Goal: Transaction & Acquisition: Purchase product/service

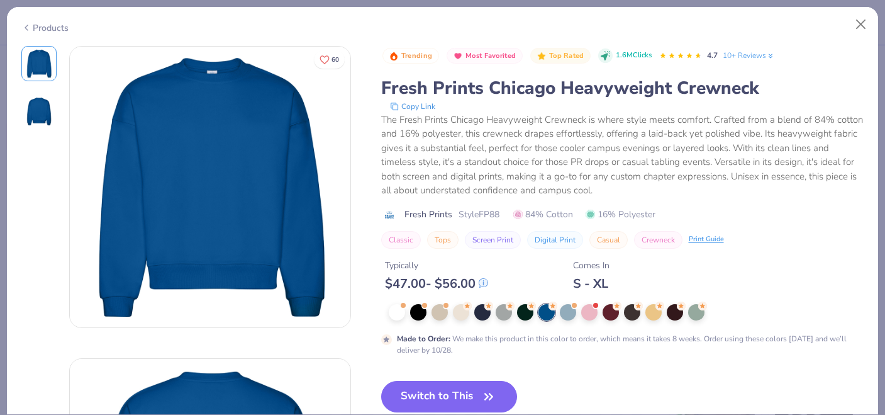
scroll to position [354, 0]
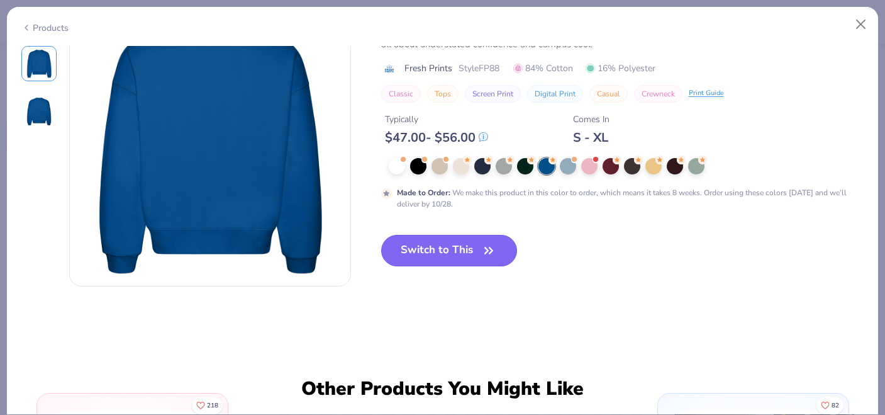
click at [394, 257] on button "Switch to This" at bounding box center [449, 250] width 137 height 31
type input "50"
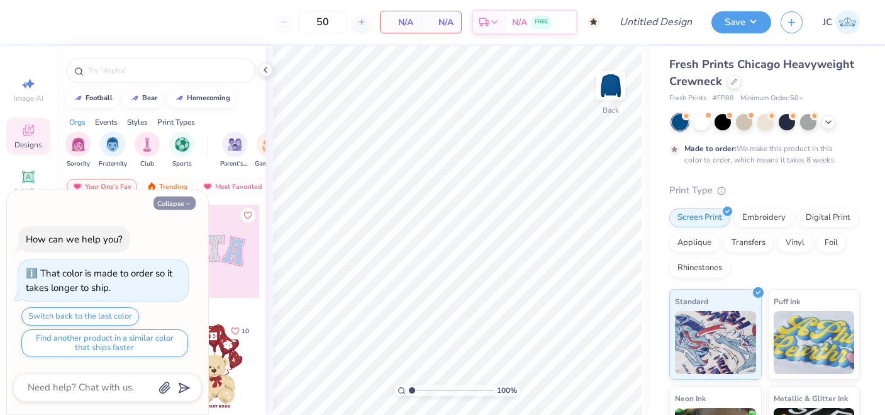
click at [189, 202] on icon "button" at bounding box center [188, 204] width 8 height 8
type textarea "x"
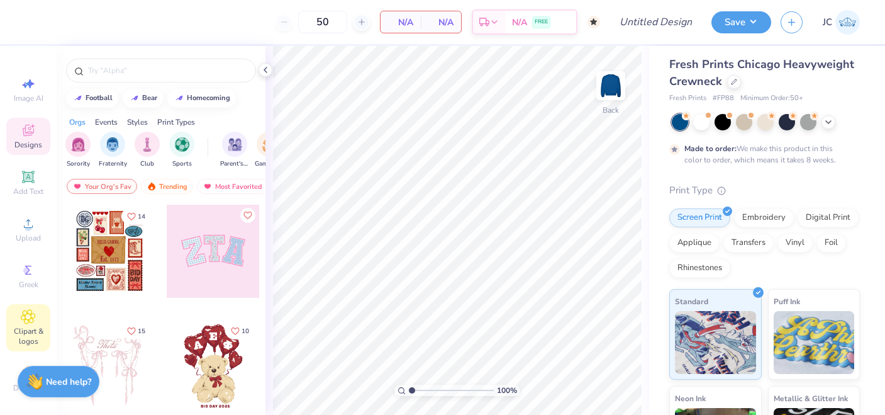
click at [36, 323] on div "Clipart & logos" at bounding box center [28, 327] width 44 height 47
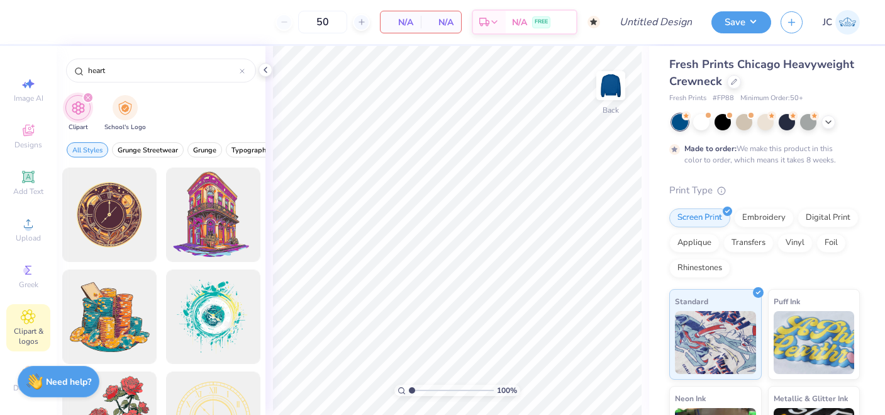
type input "heart"
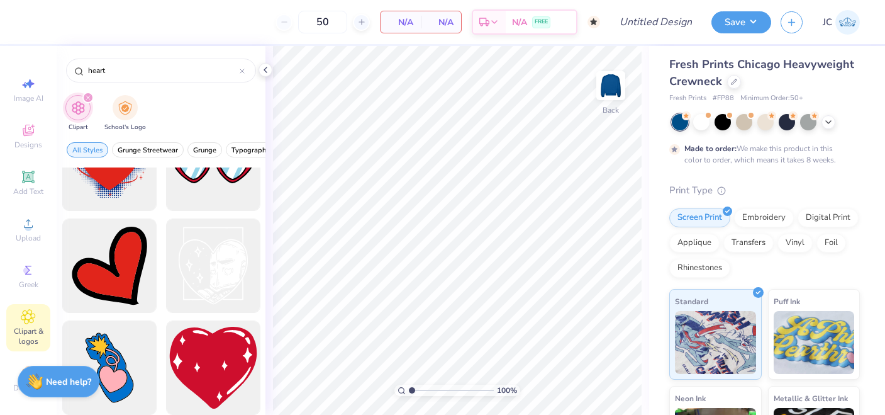
scroll to position [1785, 0]
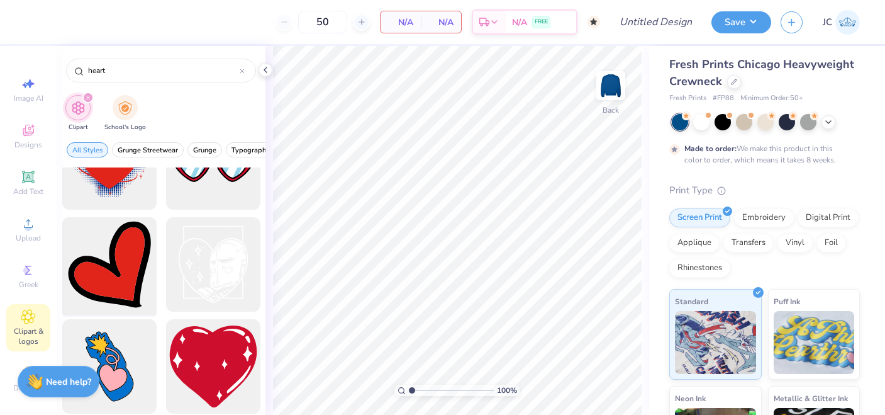
click at [120, 279] on div at bounding box center [109, 265] width 104 height 104
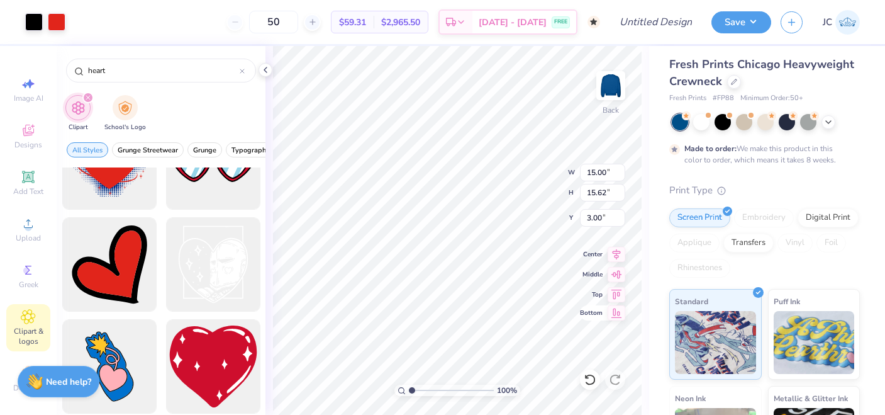
type input "8.06"
type input "8.39"
type input "8.92"
type input "8.03"
type input "3.85"
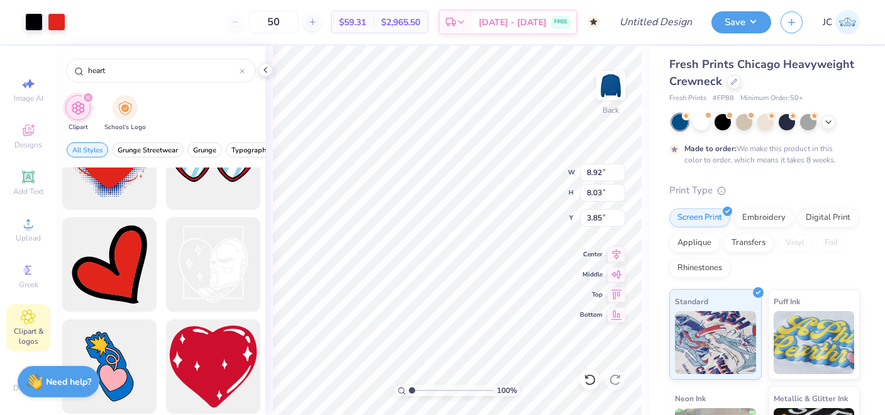
type input "2.28"
type input "2.05"
type input "5.13"
click at [55, 21] on div at bounding box center [57, 21] width 18 height 18
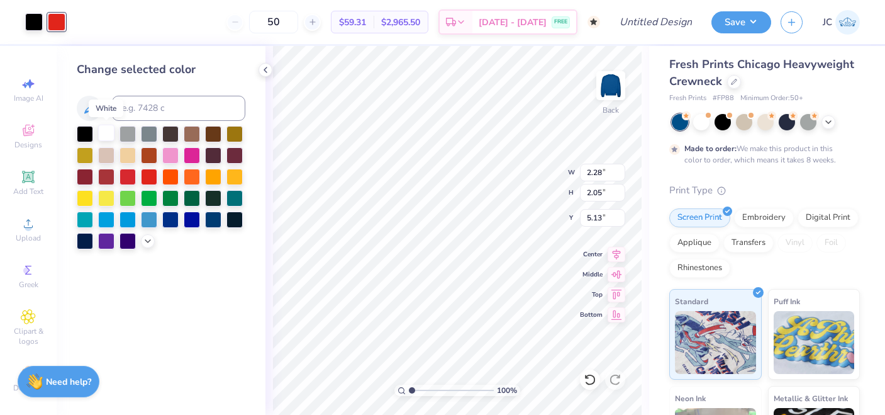
click at [109, 137] on div at bounding box center [106, 133] width 16 height 16
click at [36, 22] on div at bounding box center [34, 21] width 18 height 18
click at [133, 131] on div at bounding box center [128, 133] width 16 height 16
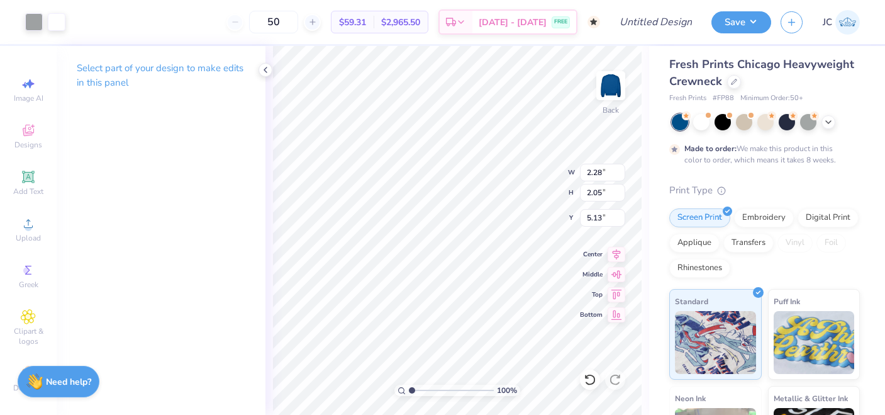
type input "5.27"
click at [32, 272] on icon at bounding box center [28, 269] width 15 height 15
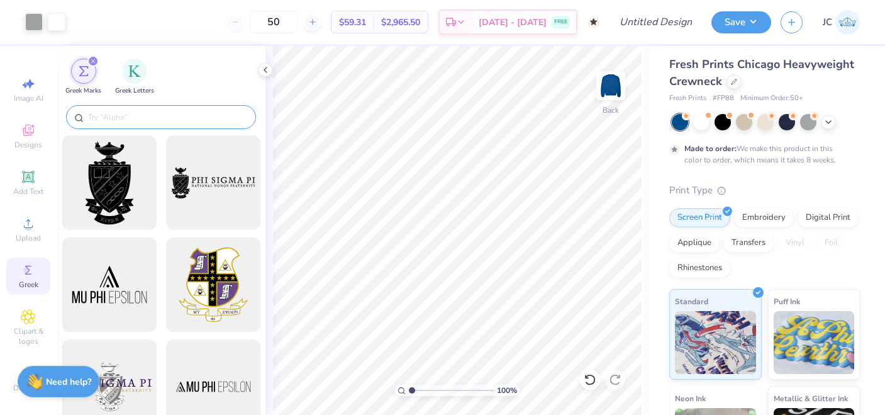
click at [146, 122] on input "text" at bounding box center [167, 117] width 161 height 13
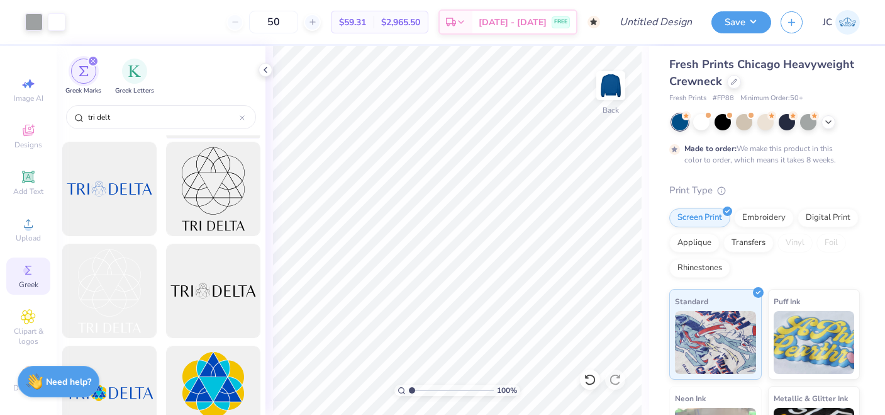
scroll to position [230, 0]
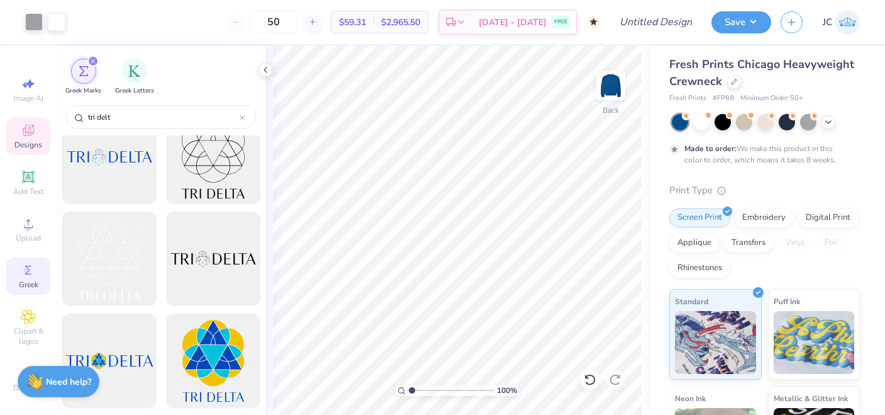
drag, startPoint x: 123, startPoint y: 120, endPoint x: 36, endPoint y: 120, distance: 87.5
click at [36, 120] on div "Art colors 50 $59.31 Per Item $2,965.50 Total Est. Delivery [DATE] - [DATE] FRE…" at bounding box center [442, 207] width 885 height 415
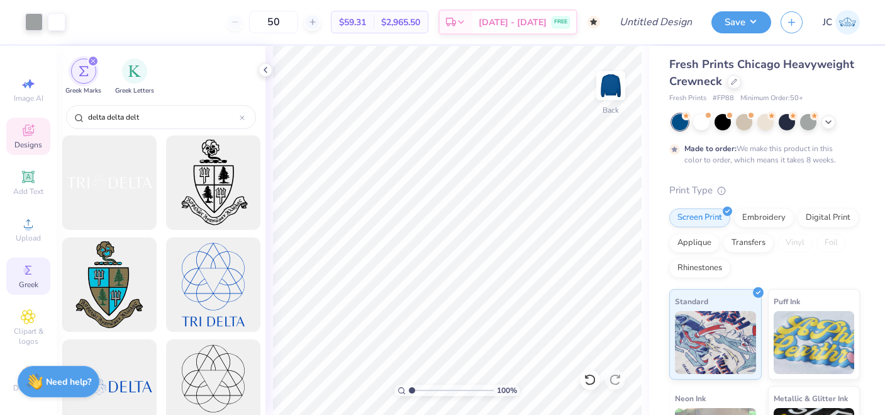
type input "delta delta delta"
click at [242, 118] on icon at bounding box center [242, 117] width 5 height 5
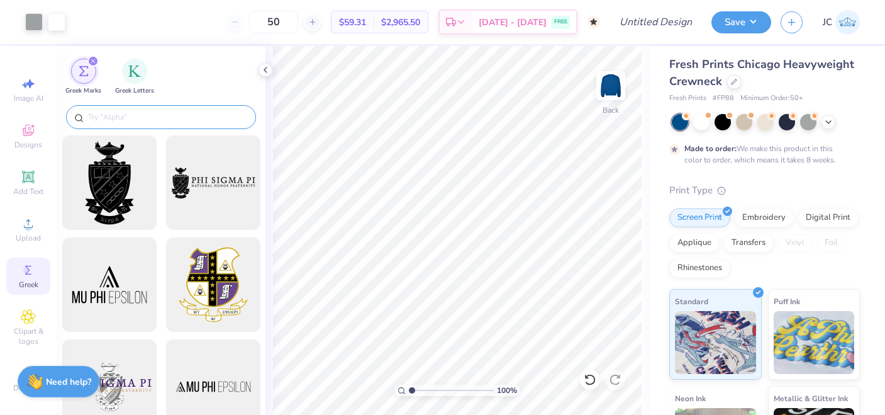
click at [86, 79] on div "filter for Greek Marks" at bounding box center [83, 71] width 25 height 25
click at [140, 75] on img "filter for Greek Letters" at bounding box center [134, 70] width 13 height 13
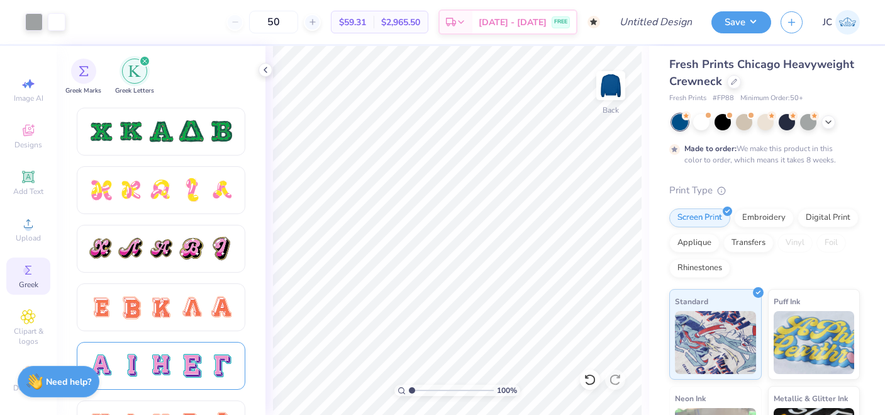
scroll to position [481, 0]
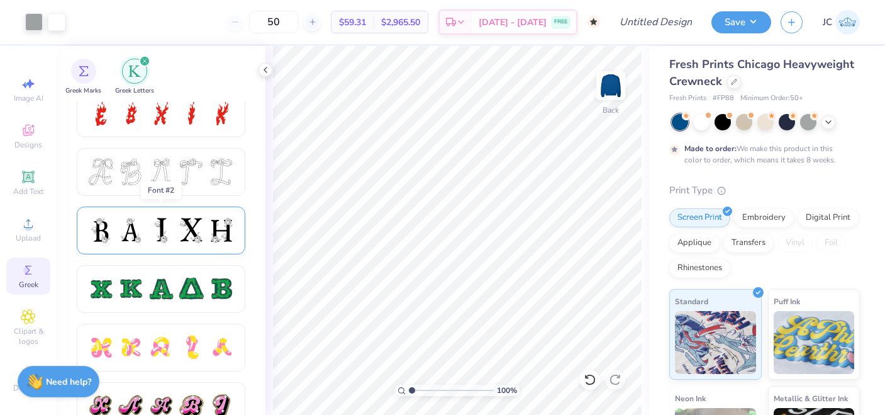
click at [191, 239] on div at bounding box center [191, 230] width 26 height 26
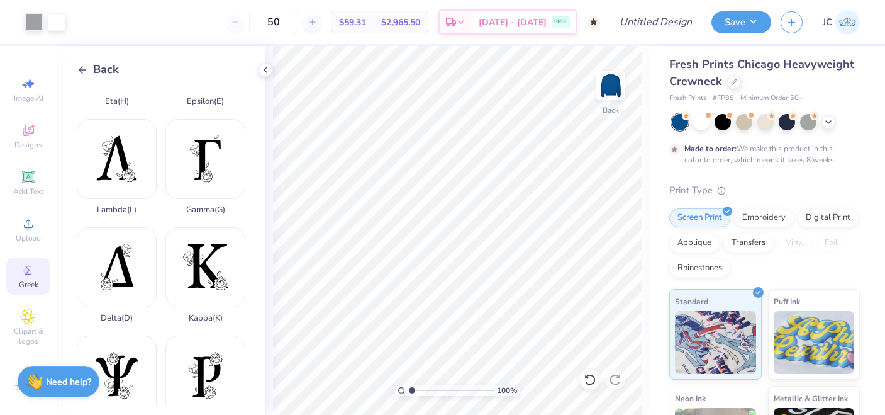
scroll to position [291, 0]
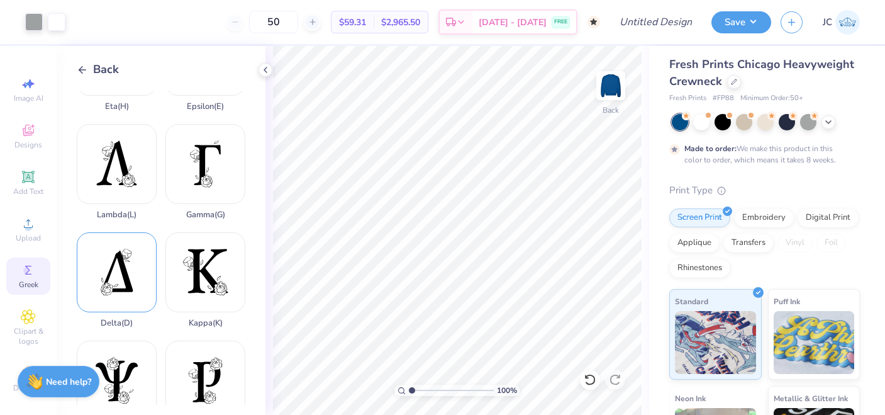
click at [143, 255] on div "Delta ( D )" at bounding box center [117, 280] width 80 height 96
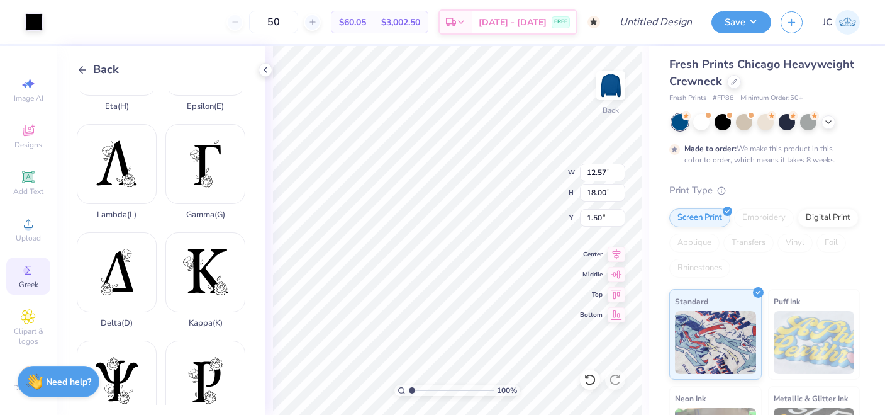
type input "2.65"
type input "3.80"
type input "15.70"
click at [25, 28] on div at bounding box center [34, 21] width 18 height 18
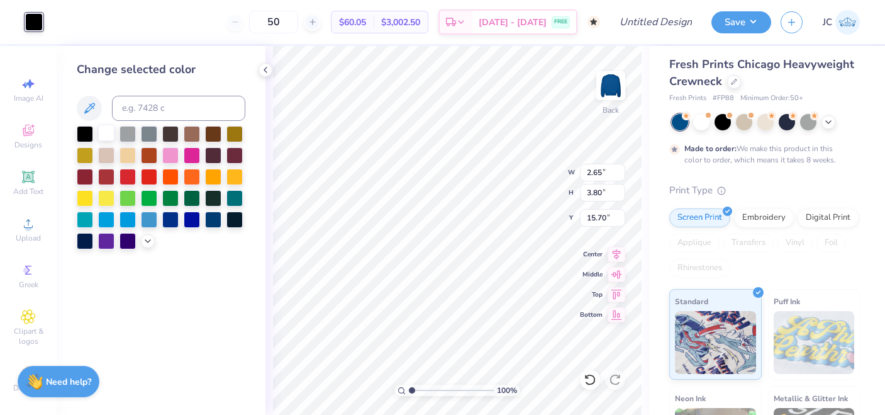
click at [107, 132] on div at bounding box center [106, 133] width 16 height 16
type input "1.43"
type input "2.05"
type input "7.77"
type input "1.50"
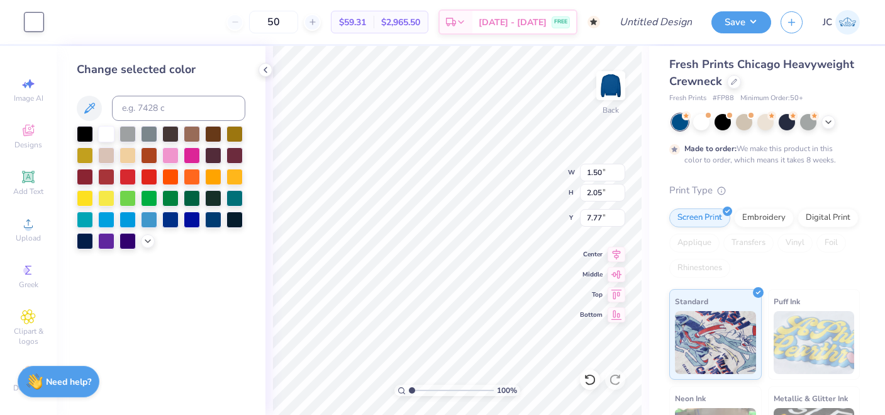
type input "2.27"
type input "7.68"
type input "0.92"
type input "1.39"
type input "7.33"
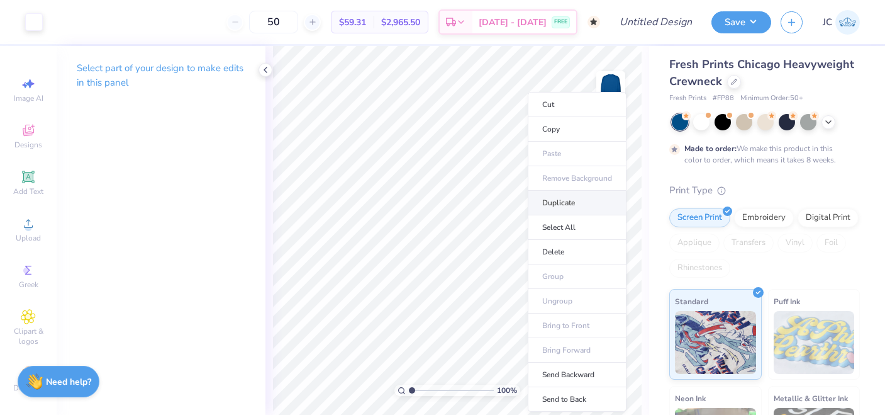
click at [540, 204] on li "Duplicate" at bounding box center [577, 203] width 99 height 25
click at [549, 204] on li "Duplicate" at bounding box center [587, 203] width 99 height 25
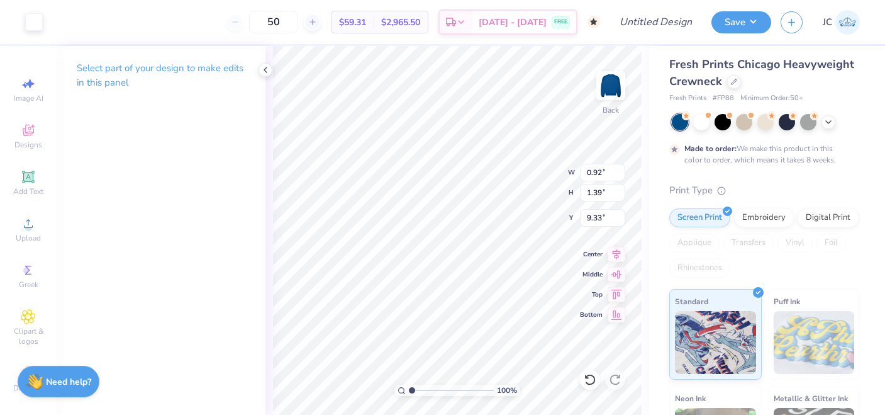
type input "9.80"
type input "1.17"
type input "9.97"
type input "0.92"
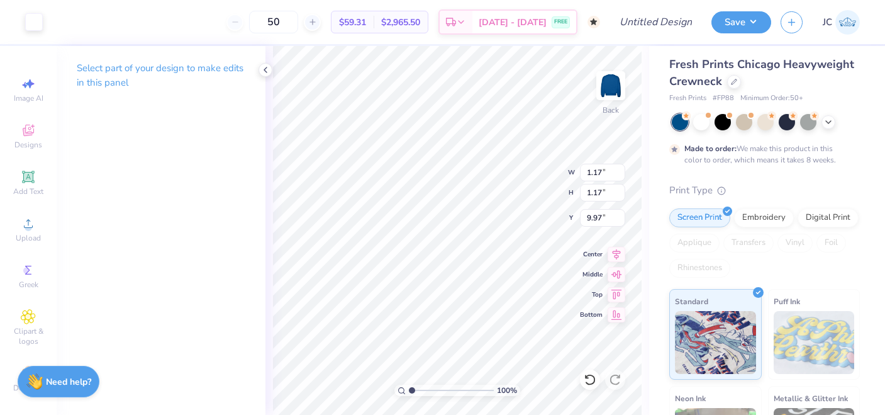
type input "1.39"
type input "8.33"
type input "0.99"
type input "1.18"
type input "6.85"
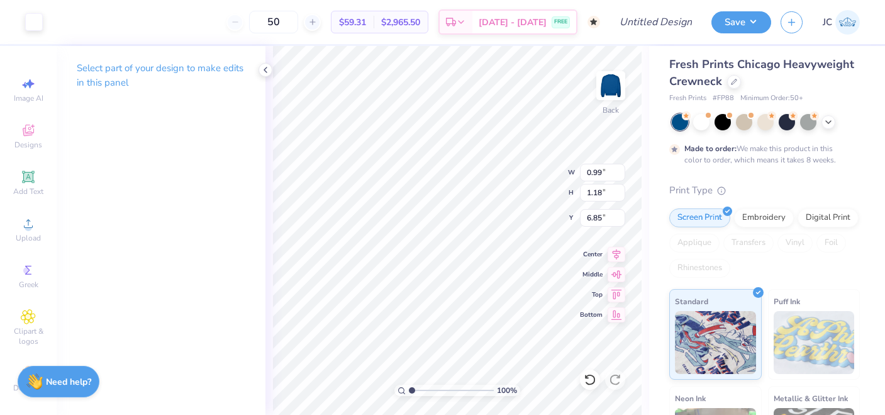
type input "0.90"
type input "1.33"
type input "6.77"
type input "0.92"
type input "1.39"
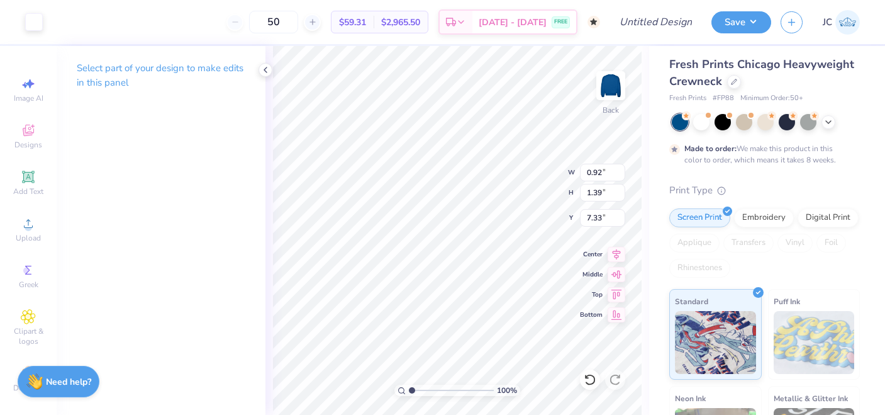
type input "7.40"
type input "0.90"
type input "1.33"
type input "7.33"
type input "1.17"
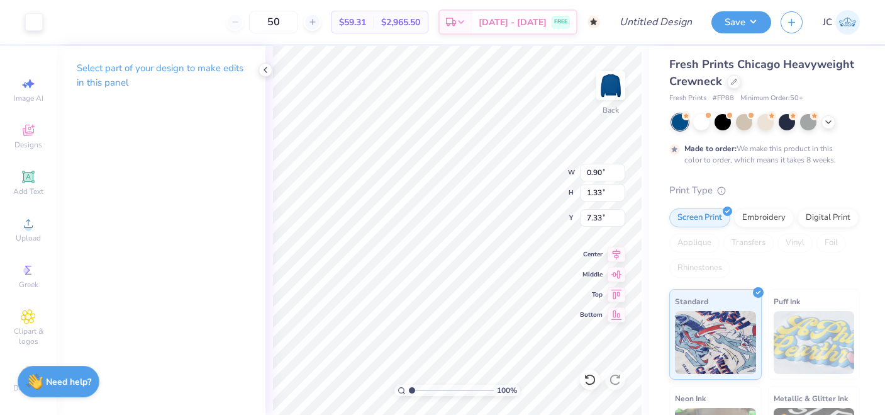
type input "1.17"
type input "7.41"
type input "0.92"
type input "1.38"
type input "6.72"
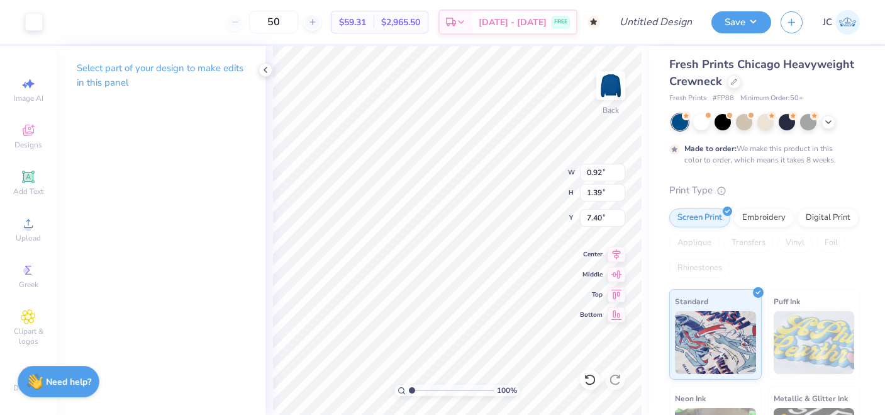
type input "8.10"
type input "0.90"
type input "1.33"
type input "8.10"
type input "0.92"
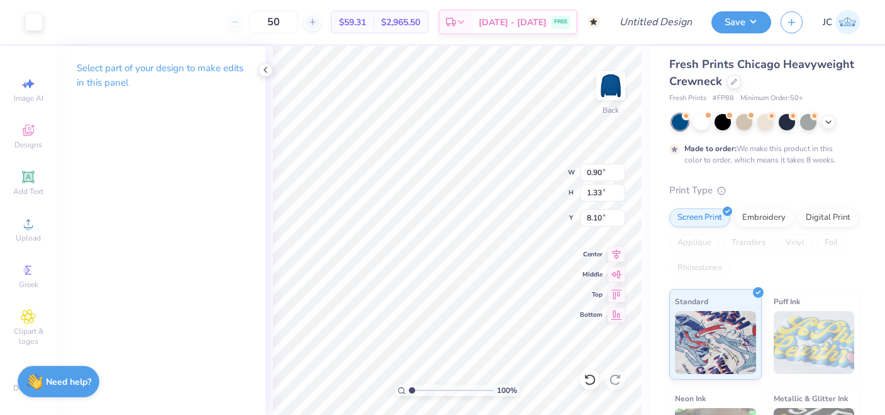
type input "1.38"
type input "6.99"
click at [551, 191] on div "100 % Back W 0.92 0.92 " H 1.38 1.38 " Y 6.99 6.99 " Center Middle Top Bottom" at bounding box center [458, 230] width 384 height 369
type input "8.37"
type input "0.89"
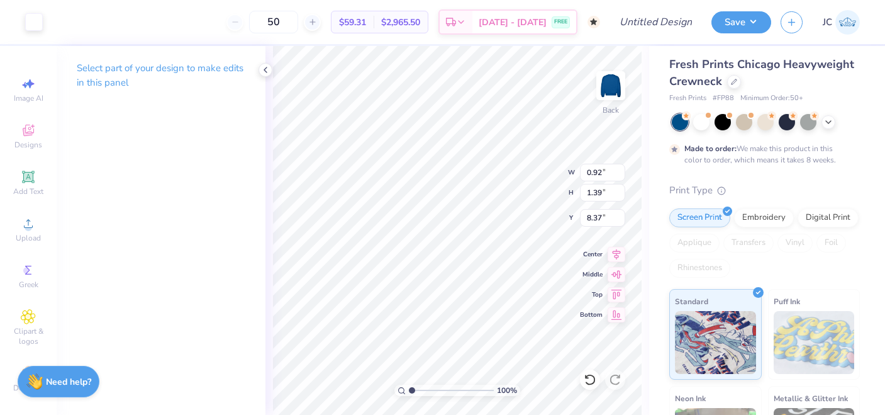
type input "1.32"
type input "8.40"
type input "0.90"
type input "1.33"
type input "7.71"
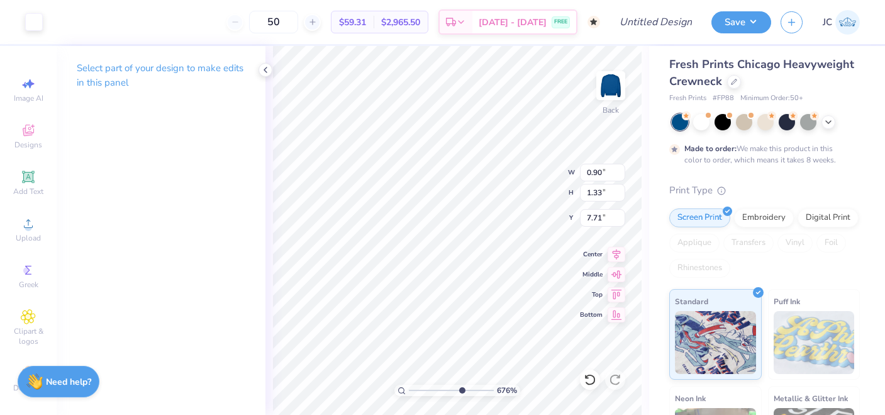
drag, startPoint x: 414, startPoint y: 392, endPoint x: 461, endPoint y: 393, distance: 46.6
type input "6.76"
click at [461, 393] on input "range" at bounding box center [451, 389] width 85 height 11
type input "0.89"
type input "1.32"
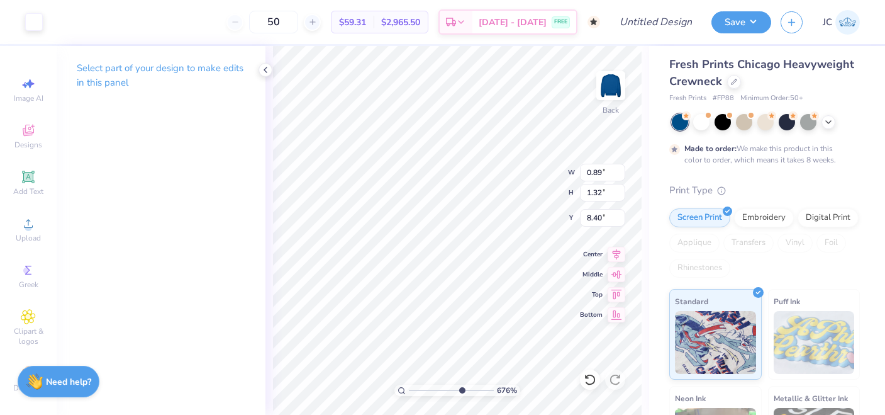
type input "7.26"
type input "0.90"
type input "1.33"
type input "6.66"
type input "0.91"
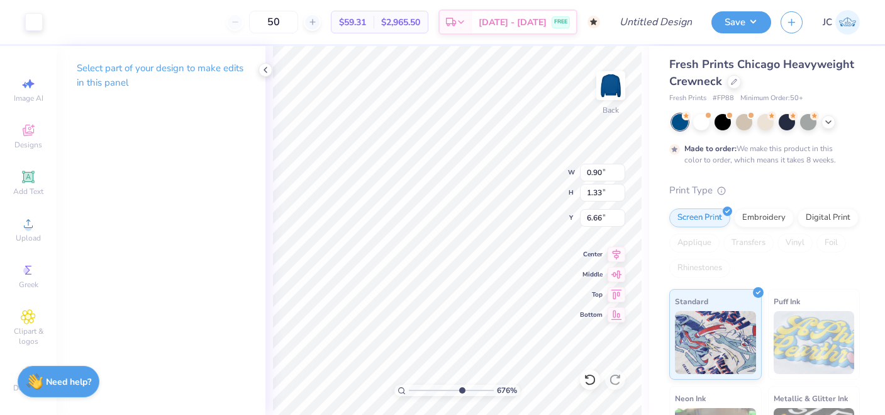
type input "1.40"
type input "6.56"
type input "0.92"
type input "1.38"
type input "7.33"
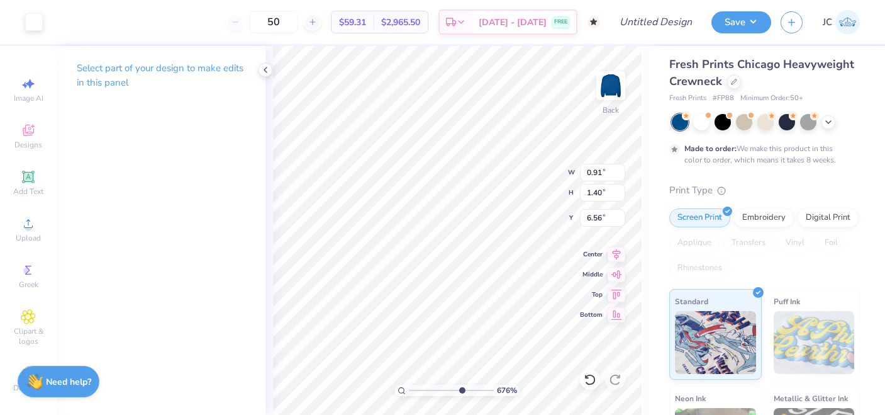
type input "6.63"
type input "0.92"
type input "1.39"
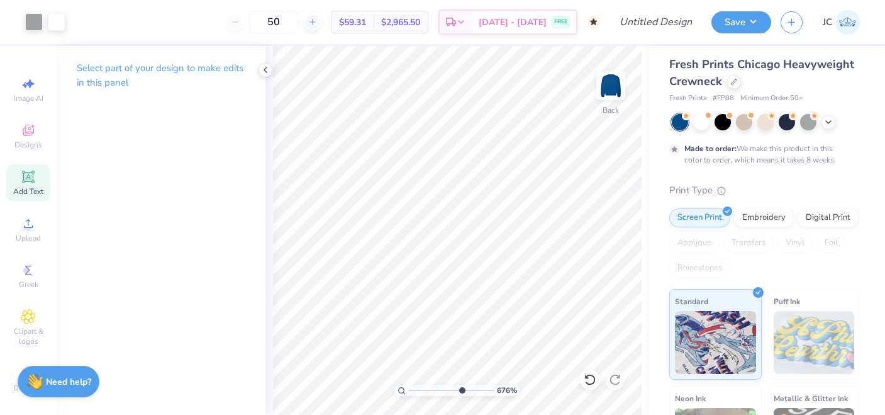
click at [35, 180] on icon at bounding box center [28, 176] width 15 height 15
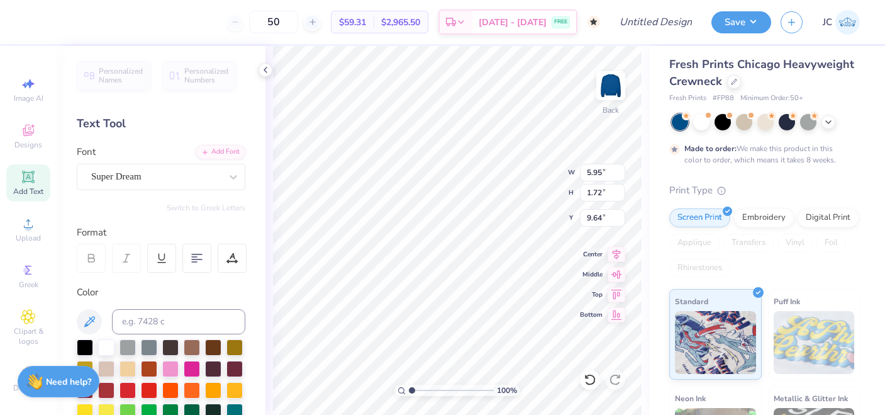
drag, startPoint x: 462, startPoint y: 389, endPoint x: 388, endPoint y: 388, distance: 74.9
type input "1"
click at [409, 388] on input "range" at bounding box center [451, 389] width 85 height 11
click at [130, 162] on div "Font Super Dream" at bounding box center [161, 167] width 169 height 45
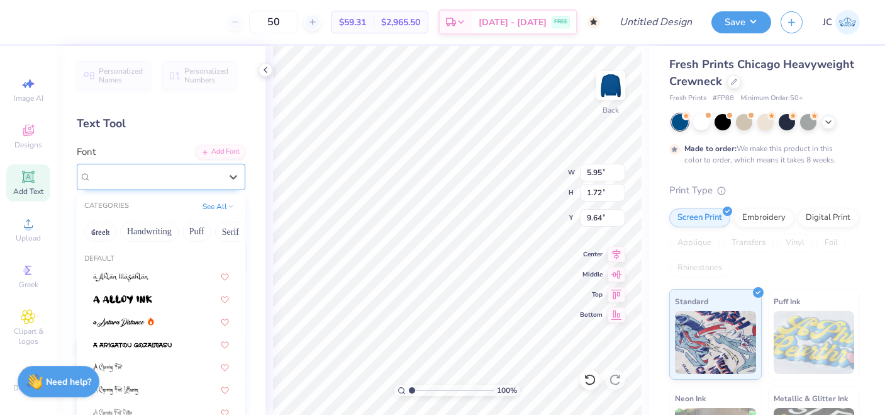
click at [136, 171] on div "Super Dream" at bounding box center [156, 177] width 132 height 20
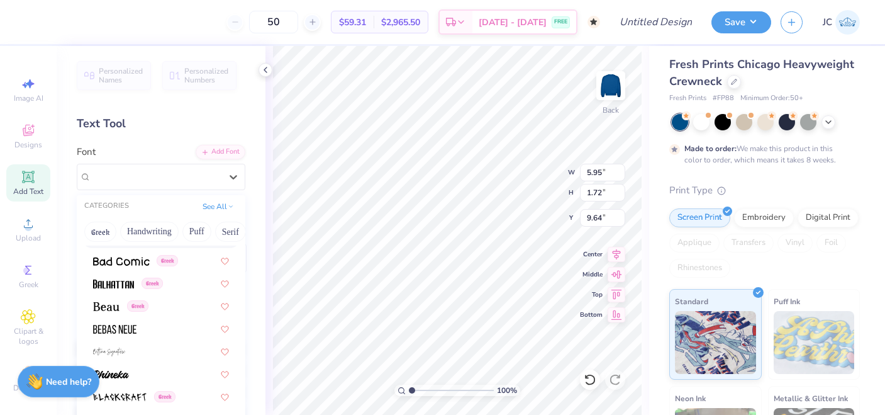
scroll to position [544, 0]
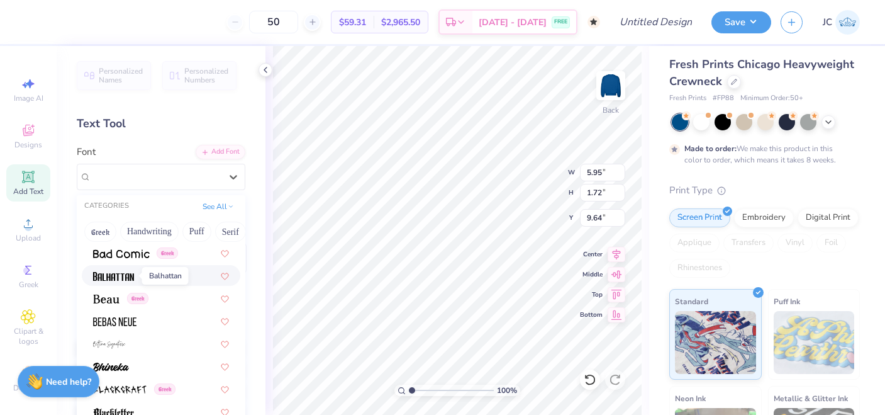
click at [120, 272] on img at bounding box center [113, 276] width 41 height 9
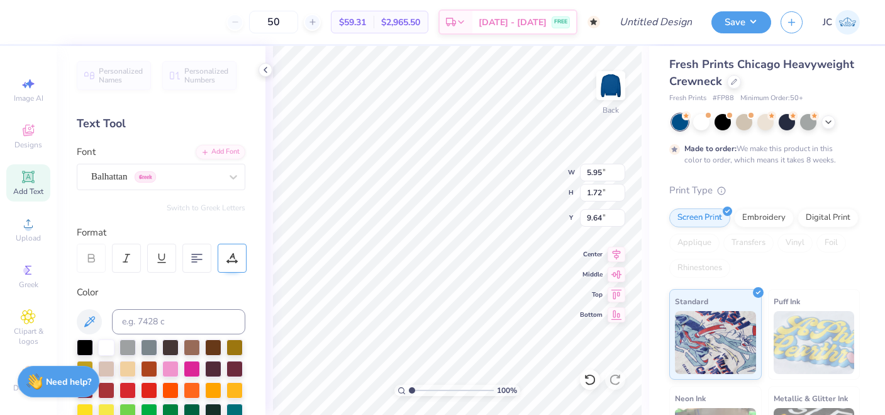
type input "4.15"
type input "2.00"
type input "9.50"
type textarea "´"
type textarea "®"
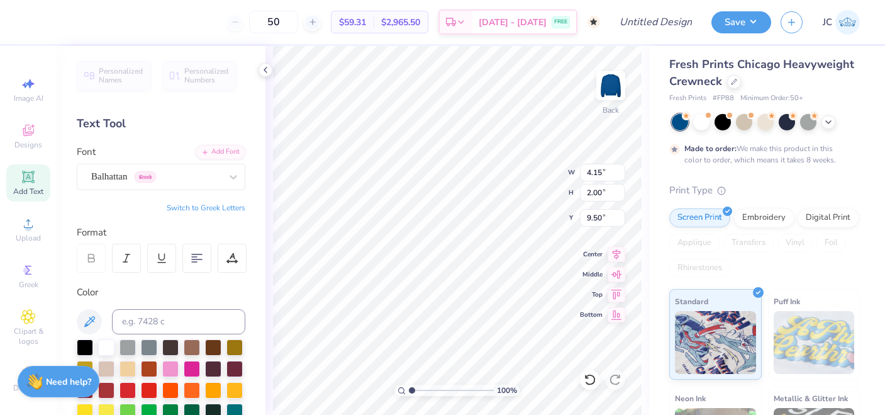
type textarea "ˆ"
type textarea "ø"
type textarea "˙"
type textarea "˜"
type textarea "ç"
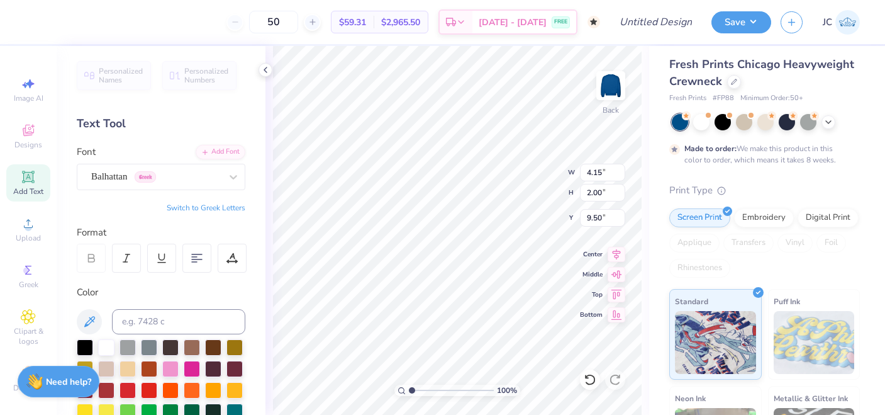
type textarea "≈"
type textarea "ß"
type textarea "´"
type textarea "å"
type textarea "ß"
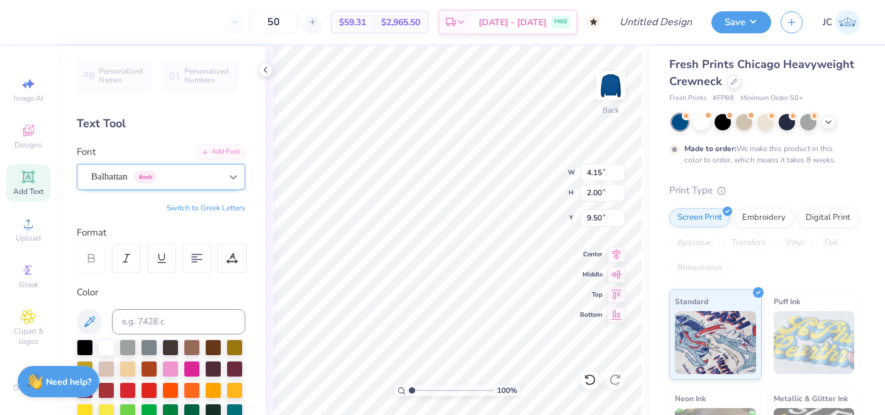
click at [222, 187] on div at bounding box center [233, 176] width 23 height 23
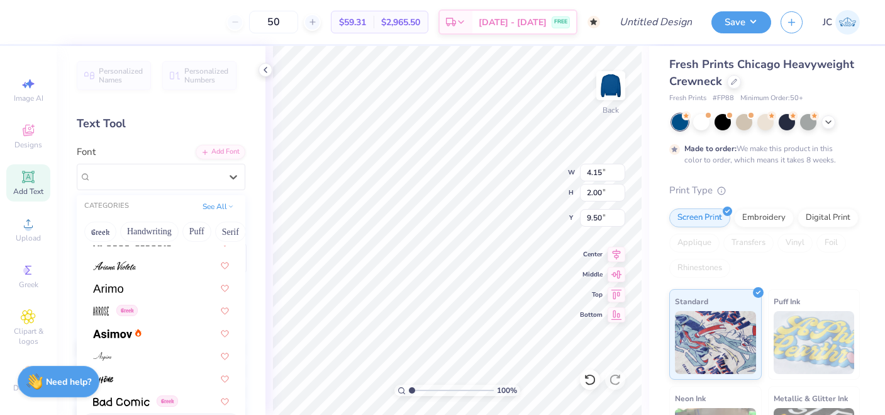
scroll to position [503, 0]
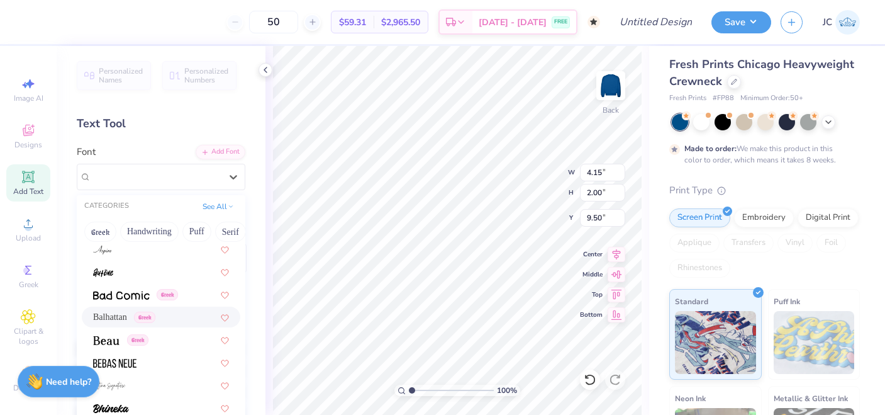
click at [145, 316] on span "Greek" at bounding box center [144, 316] width 21 height 11
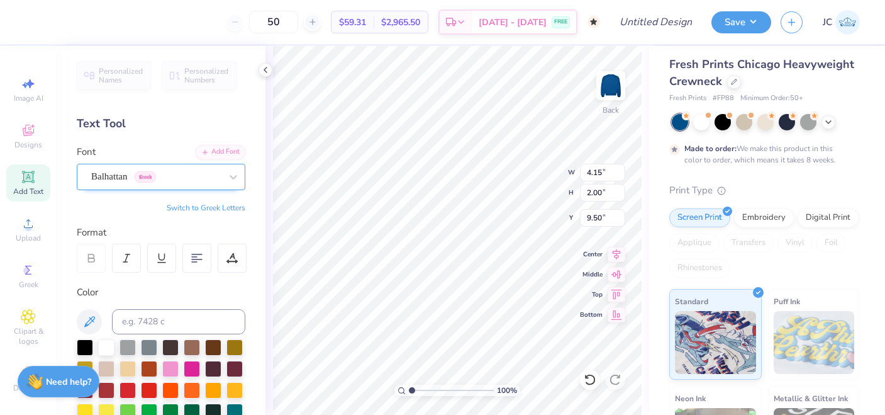
click at [150, 174] on div "Balhattan Greek" at bounding box center [156, 177] width 132 height 20
click at [154, 175] on span "Greek" at bounding box center [145, 176] width 21 height 11
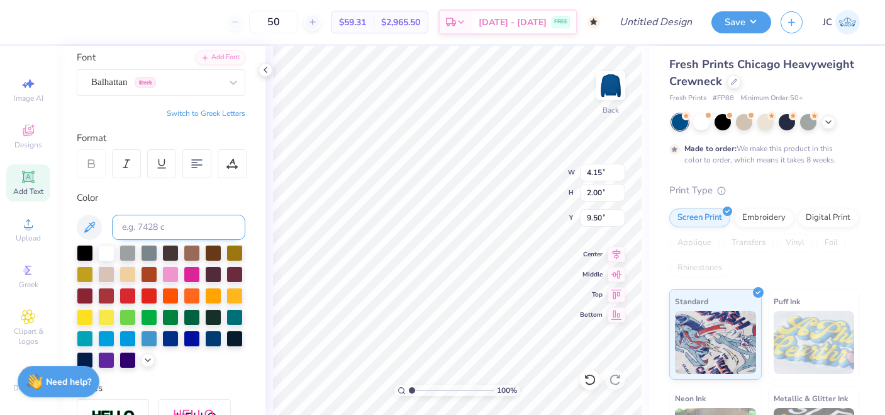
scroll to position [0, 0]
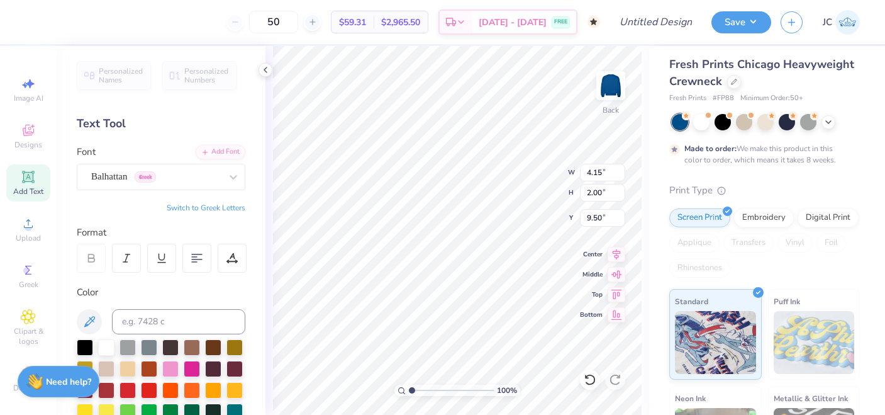
click at [201, 207] on button "Switch to Greek Letters" at bounding box center [206, 208] width 79 height 10
type textarea "δ"
drag, startPoint x: 411, startPoint y: 391, endPoint x: 459, endPoint y: 390, distance: 47.8
click at [459, 390] on input "range" at bounding box center [451, 389] width 85 height 11
drag, startPoint x: 459, startPoint y: 392, endPoint x: 429, endPoint y: 392, distance: 29.6
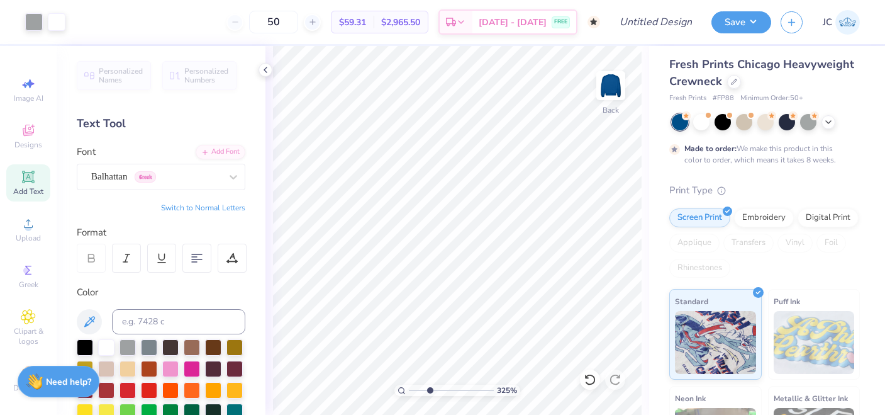
click at [429, 392] on input "range" at bounding box center [451, 389] width 85 height 11
click at [182, 183] on div "Balhattan Greek" at bounding box center [156, 177] width 132 height 20
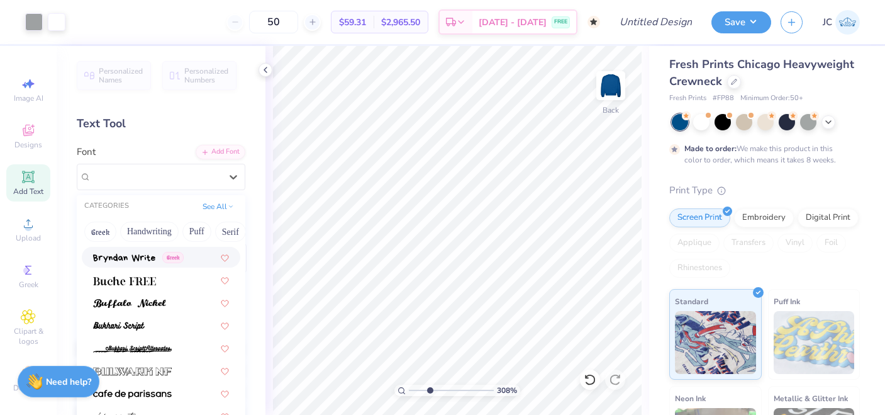
scroll to position [1105, 0]
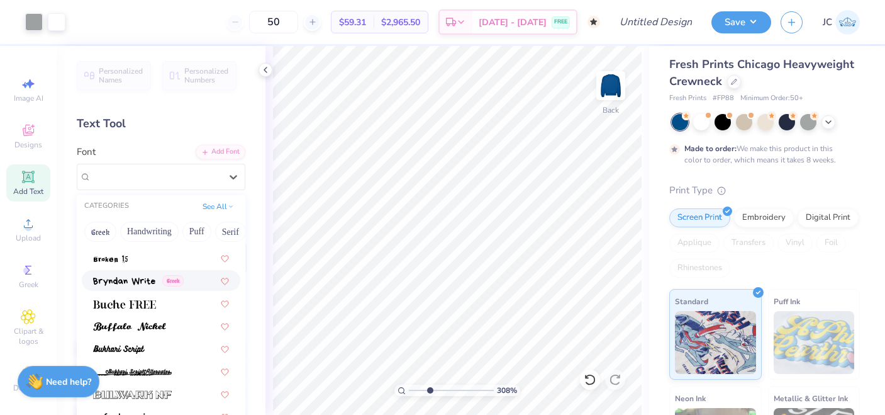
click at [145, 283] on img at bounding box center [124, 281] width 62 height 9
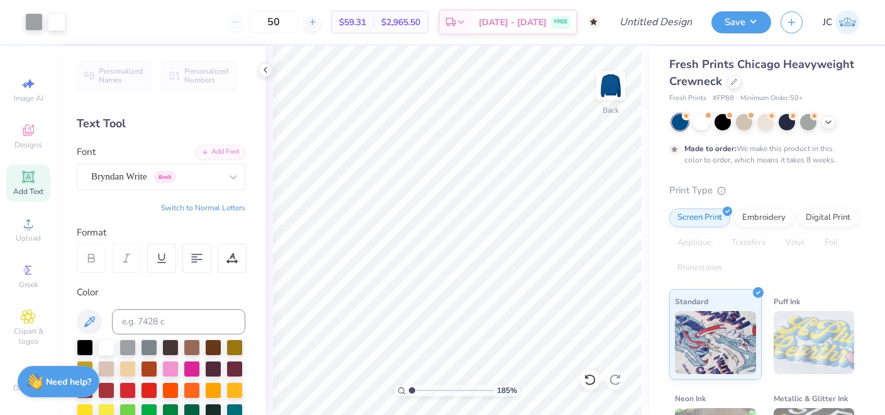
drag, startPoint x: 428, startPoint y: 391, endPoint x: 386, endPoint y: 391, distance: 42.2
type input "1"
click at [409, 391] on input "range" at bounding box center [451, 389] width 85 height 11
type textarea "δ"
type textarea "Δ"
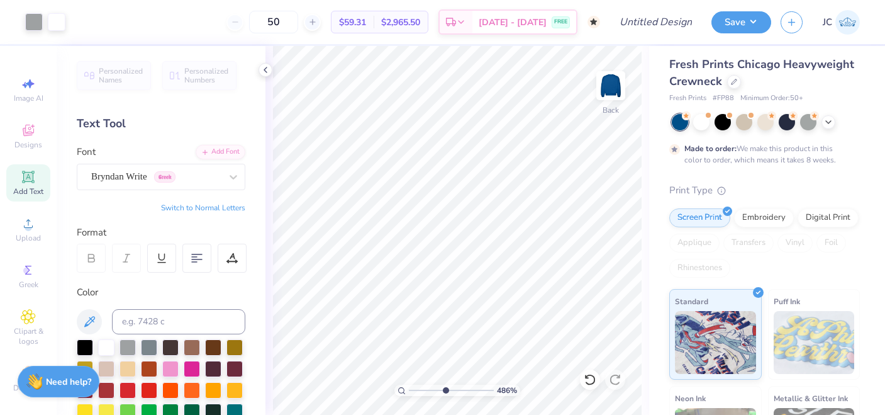
type input "4.86"
drag, startPoint x: 412, startPoint y: 389, endPoint x: 444, endPoint y: 389, distance: 32.1
click at [444, 389] on input "range" at bounding box center [451, 389] width 85 height 11
type input "8.10"
type input "8.97"
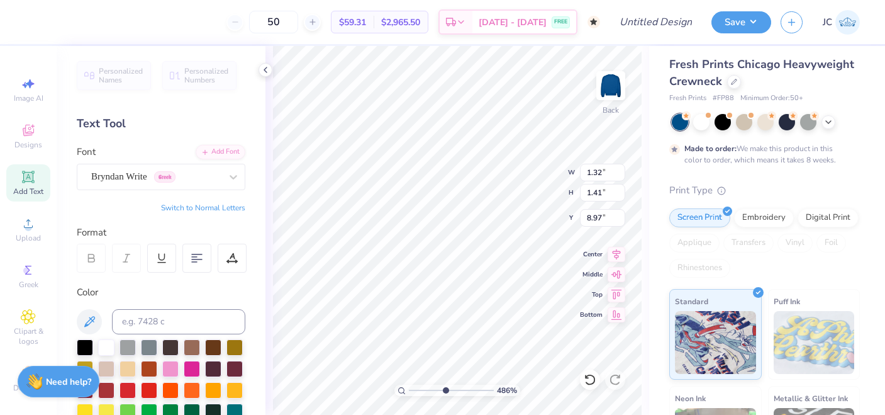
type input "0.92"
type input "1.38"
type input "6.99"
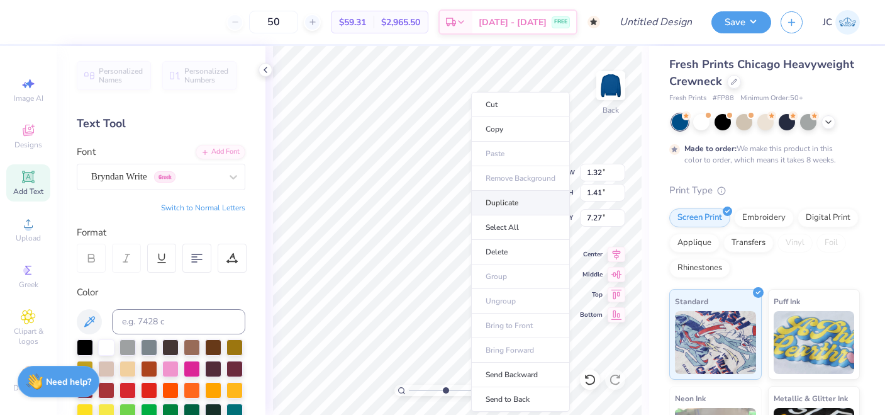
click at [486, 213] on li "Duplicate" at bounding box center [520, 203] width 99 height 25
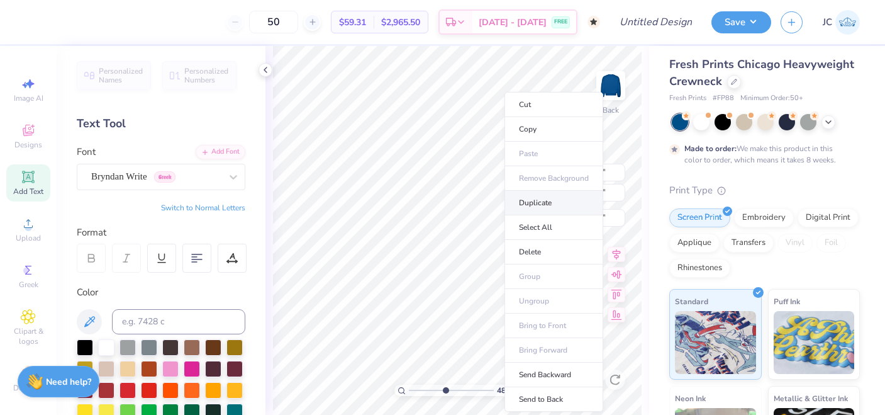
click at [523, 204] on li "Duplicate" at bounding box center [554, 203] width 99 height 25
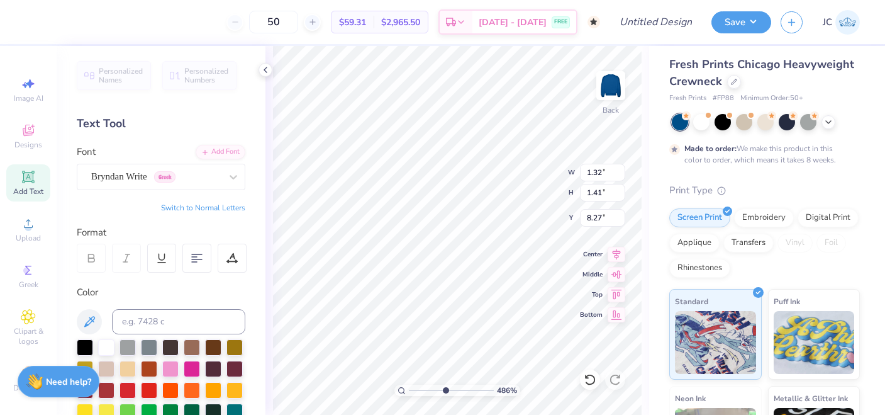
type input "9.27"
drag, startPoint x: 444, startPoint y: 389, endPoint x: 393, endPoint y: 389, distance: 51.0
click at [409, 389] on input "range" at bounding box center [451, 389] width 85 height 11
type input "5.14"
drag, startPoint x: 413, startPoint y: 391, endPoint x: 446, endPoint y: 385, distance: 33.3
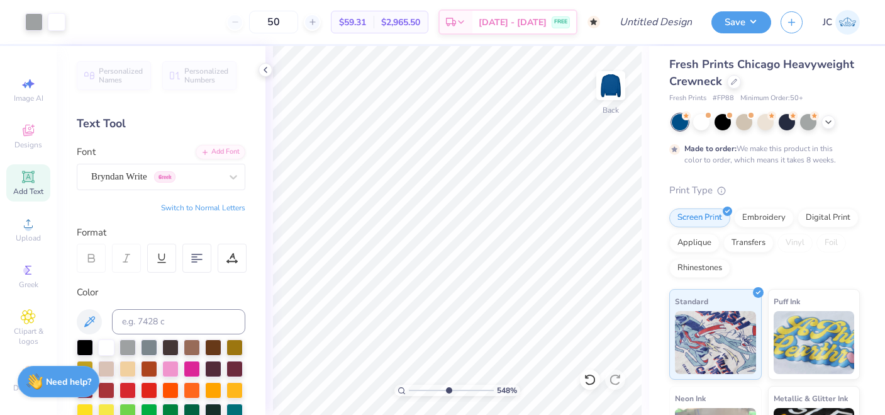
click at [446, 385] on input "range" at bounding box center [451, 389] width 85 height 11
type input "6.84"
drag, startPoint x: 449, startPoint y: 389, endPoint x: 378, endPoint y: 389, distance: 70.5
click at [409, 389] on input "range" at bounding box center [451, 389] width 85 height 11
drag, startPoint x: 413, startPoint y: 391, endPoint x: 424, endPoint y: 385, distance: 13.0
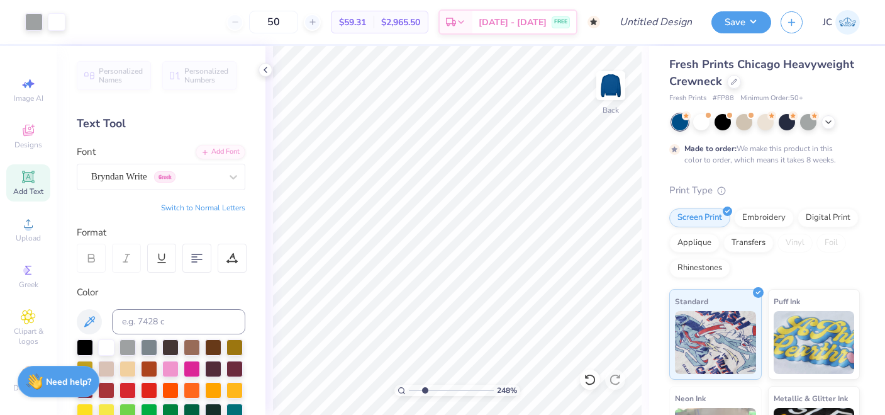
type input "2.48"
click at [424, 385] on input "range" at bounding box center [451, 389] width 85 height 11
click at [199, 177] on div "Bryndan Write Greek" at bounding box center [156, 177] width 132 height 20
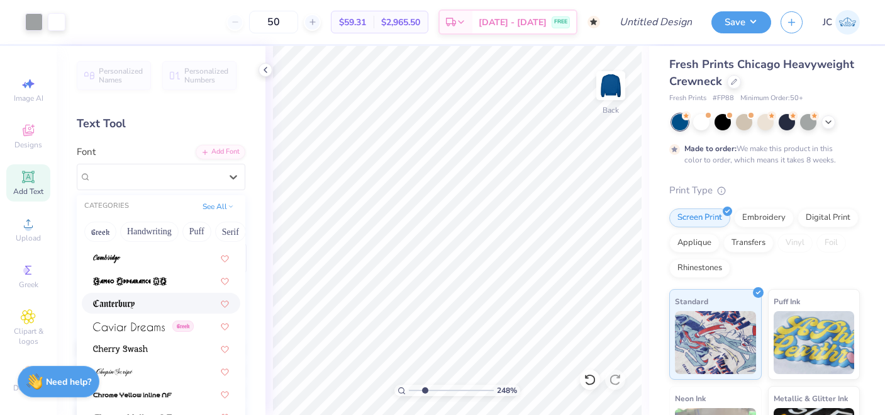
scroll to position [1312, 0]
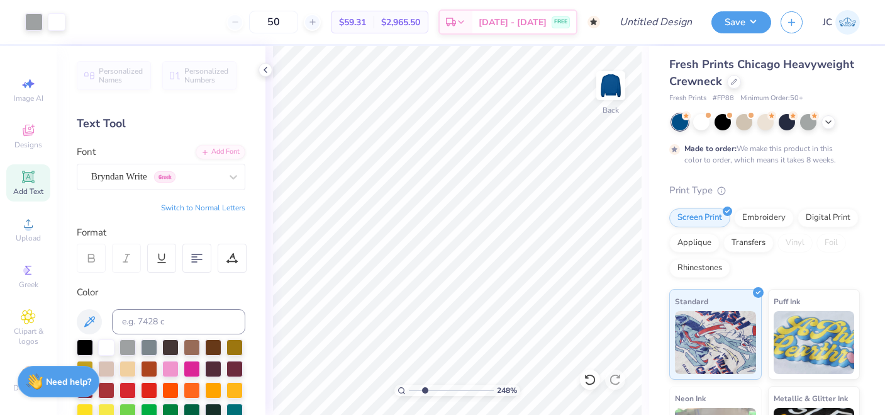
click at [35, 182] on icon at bounding box center [28, 176] width 15 height 15
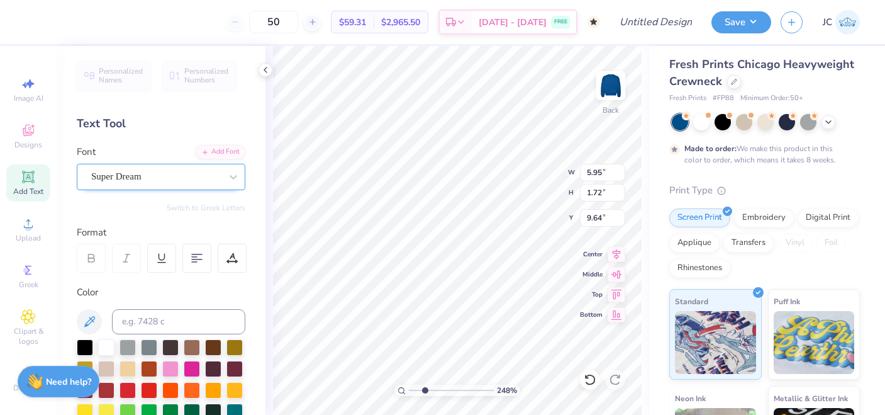
click at [144, 182] on div "Super Dream" at bounding box center [156, 177] width 132 height 20
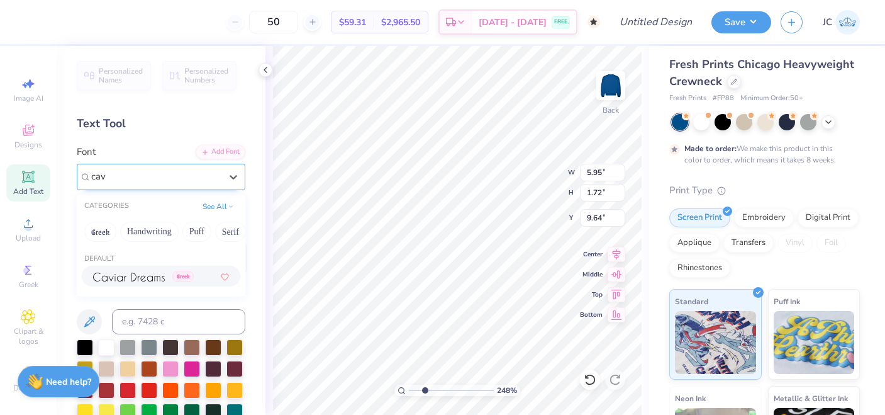
click at [137, 274] on img at bounding box center [129, 276] width 72 height 9
type input "cav"
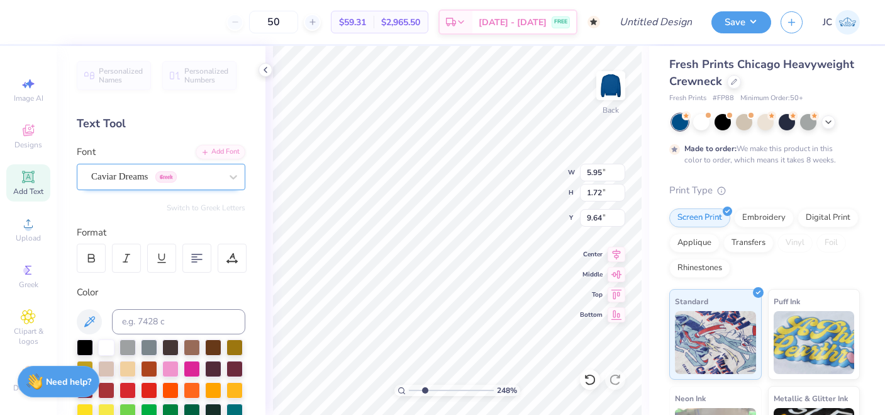
type textarea "d"
type textarea "D"
click at [179, 196] on div "Personalized Names Personalized Numbers Text Tool Add Font Font Caviar Dreams G…" at bounding box center [161, 230] width 209 height 369
drag, startPoint x: 426, startPoint y: 388, endPoint x: 410, endPoint y: 388, distance: 16.4
type input "1"
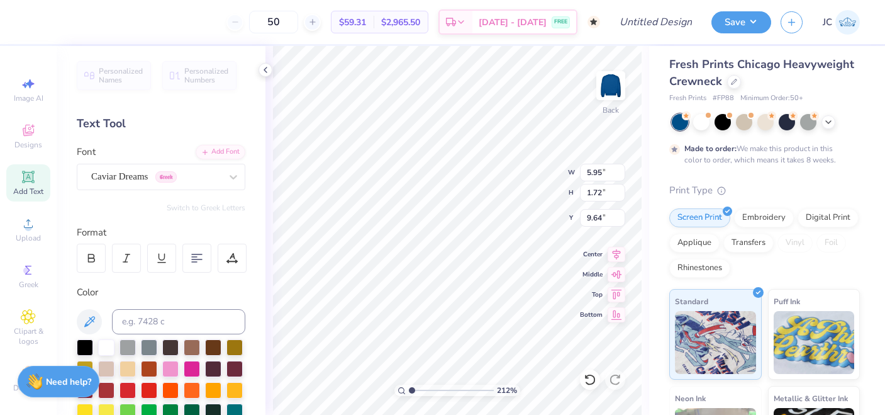
click at [410, 388] on input "range" at bounding box center [451, 389] width 85 height 11
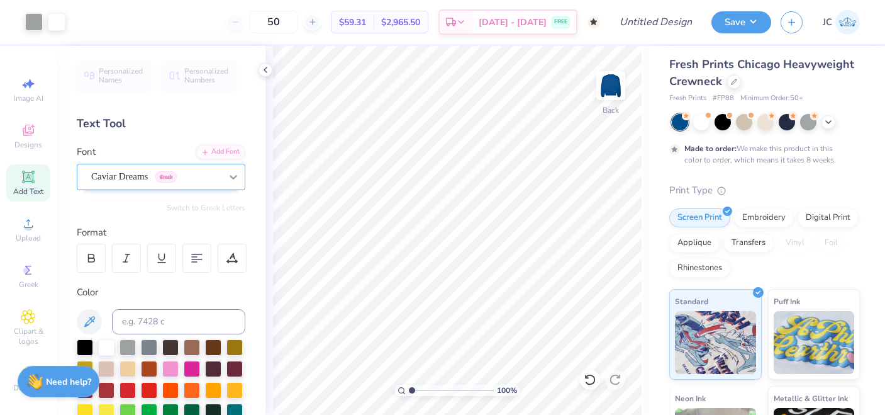
click at [225, 170] on div at bounding box center [233, 176] width 23 height 23
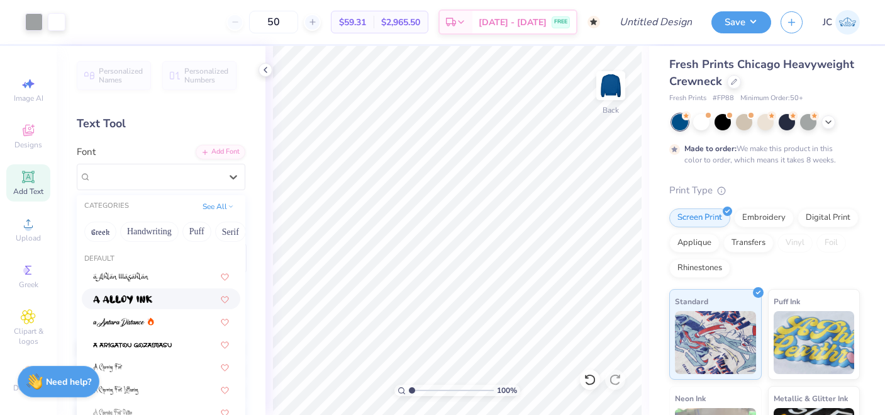
scroll to position [635, 0]
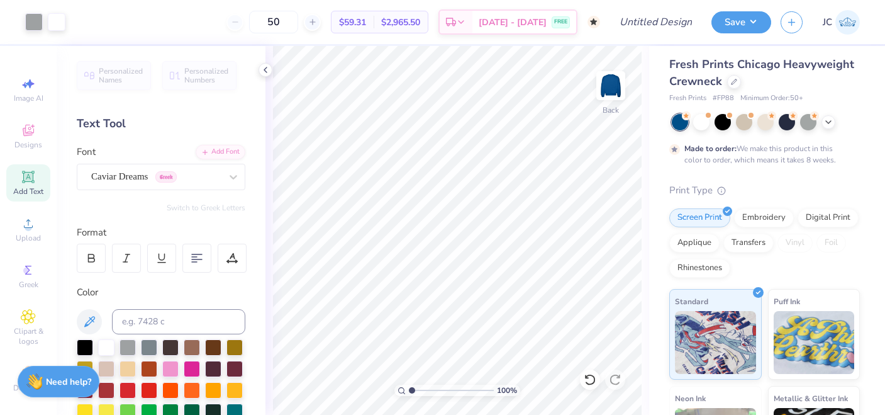
click at [30, 173] on icon at bounding box center [27, 176] width 9 height 9
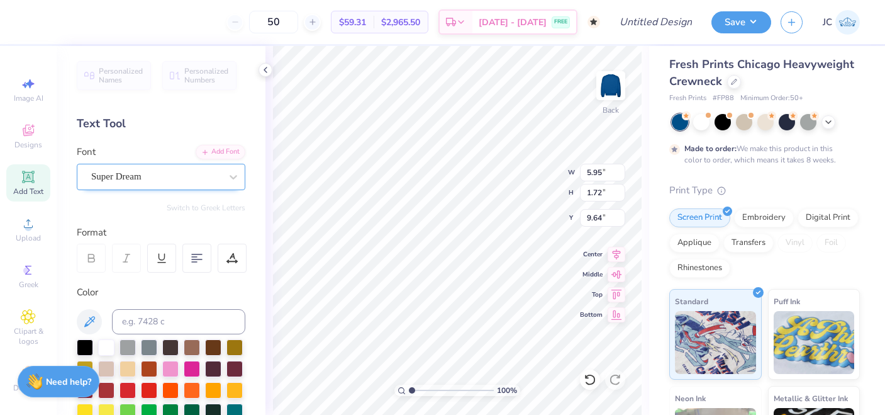
click at [126, 181] on div "Super Dream" at bounding box center [156, 177] width 132 height 20
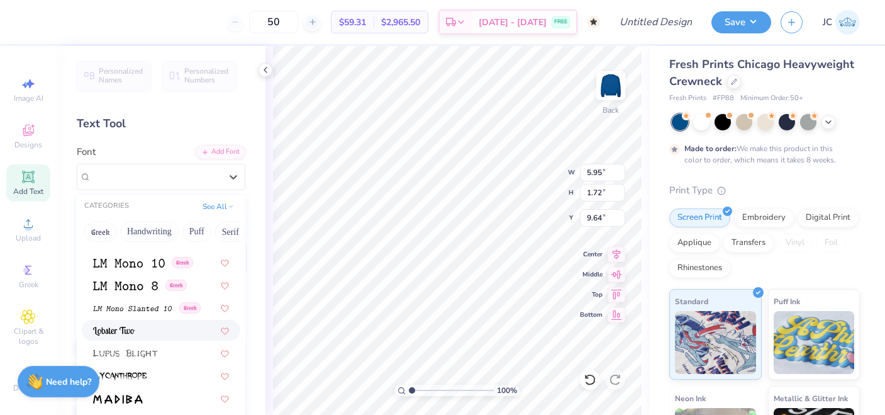
scroll to position [4259, 0]
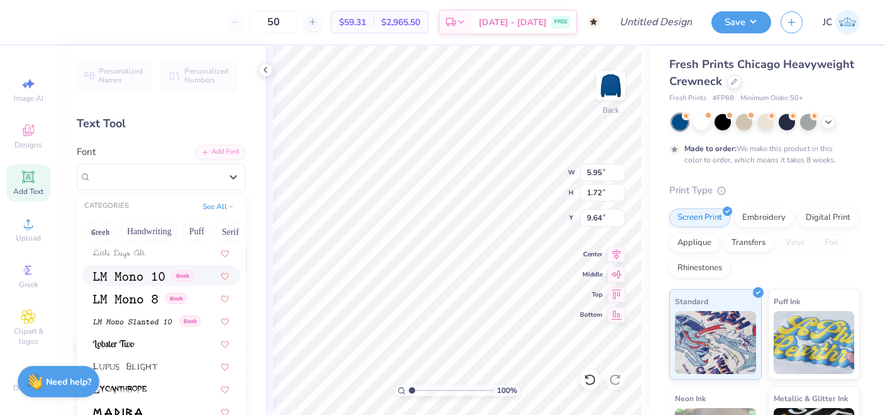
click at [137, 280] on img at bounding box center [129, 276] width 72 height 9
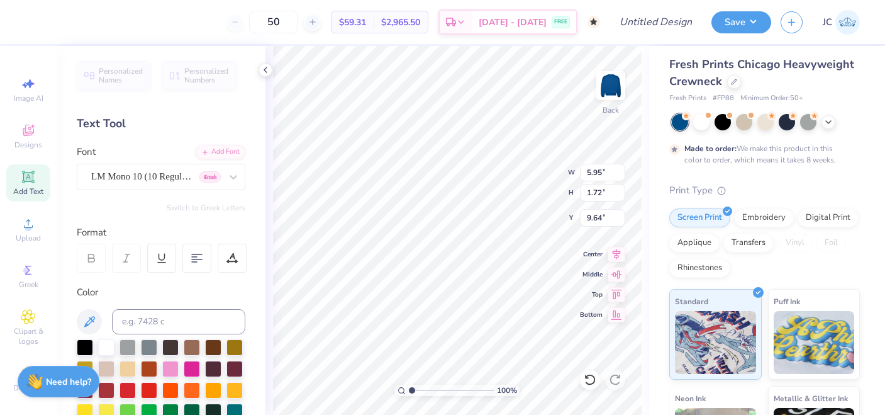
type input "5.03"
type input "1.50"
type input "9.75"
type textarea "D"
click at [239, 210] on button "Switch to Greek Letters" at bounding box center [206, 208] width 79 height 10
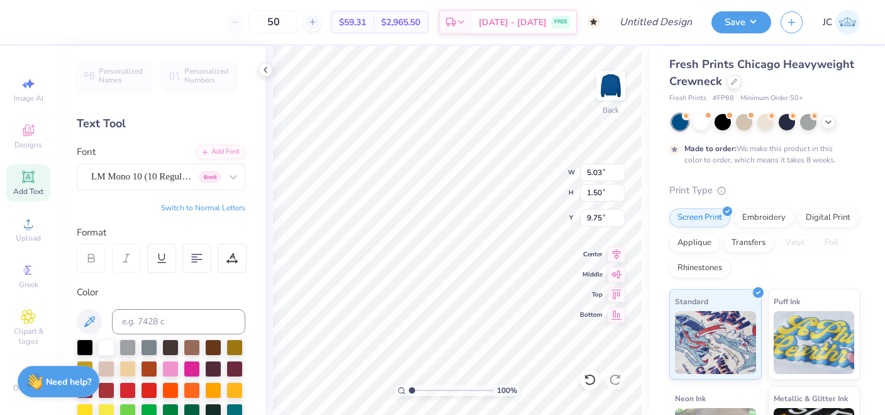
type textarea "Δ"
drag, startPoint x: 414, startPoint y: 392, endPoint x: 435, endPoint y: 392, distance: 20.8
type input "3.72"
click at [435, 392] on input "range" at bounding box center [451, 389] width 85 height 11
type input "7.43"
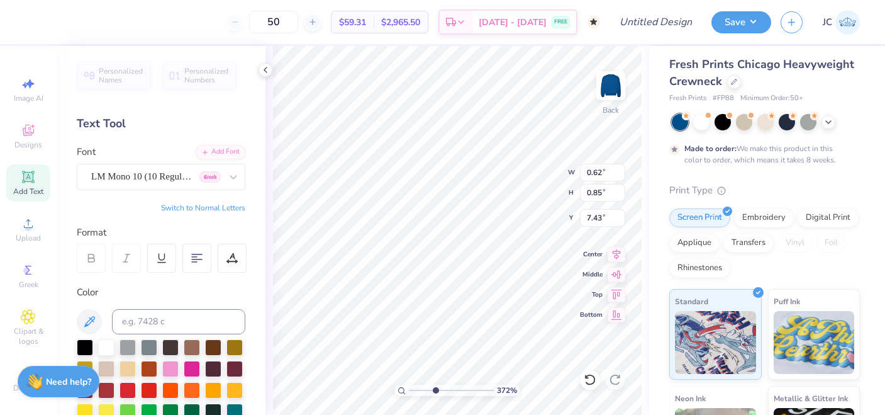
type input "0.62"
type input "0.85"
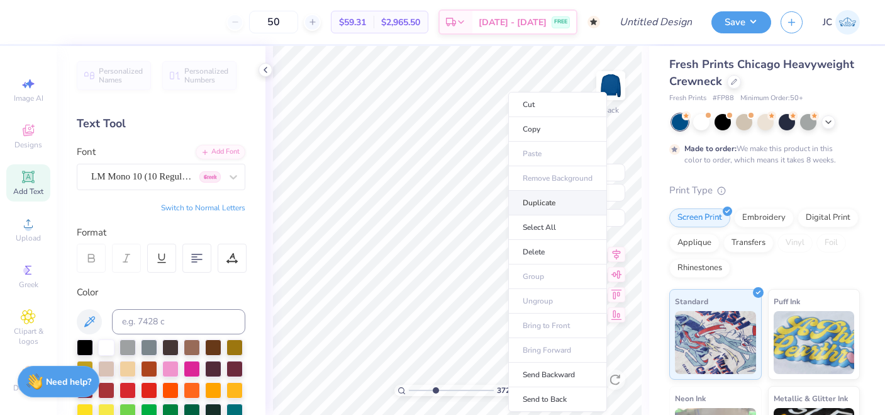
click at [533, 204] on li "Duplicate" at bounding box center [557, 203] width 99 height 25
click at [537, 200] on li "Duplicate" at bounding box center [567, 203] width 99 height 25
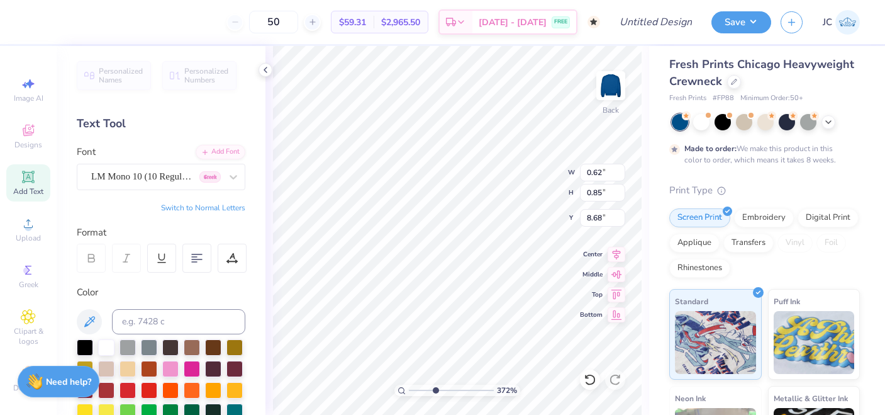
type input "6.48"
type input "3.76"
click at [435, 388] on input "range" at bounding box center [451, 389] width 85 height 11
click at [28, 193] on span "Add Text" at bounding box center [28, 191] width 30 height 10
click at [127, 177] on div "Super Dream" at bounding box center [156, 177] width 132 height 20
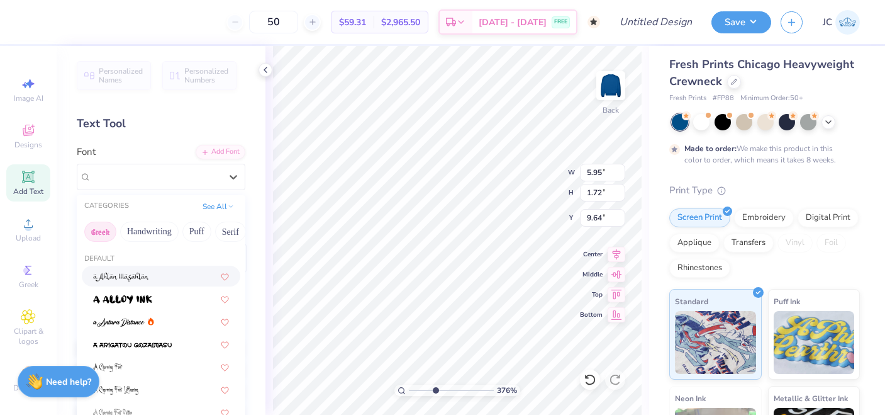
click at [103, 232] on button "Greek" at bounding box center [100, 231] width 32 height 20
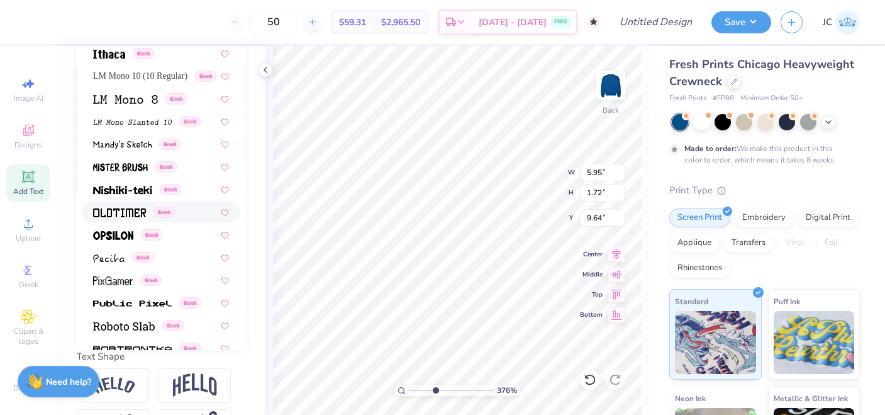
scroll to position [355, 0]
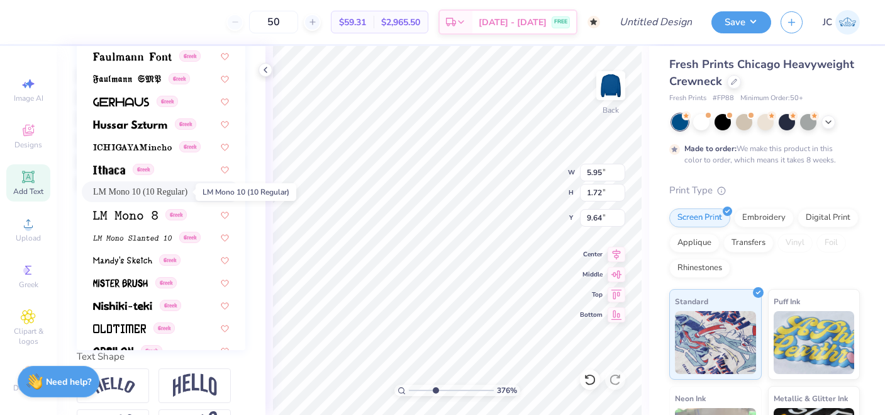
click at [152, 190] on span "LM Mono 10 (10 Regular)" at bounding box center [140, 191] width 94 height 13
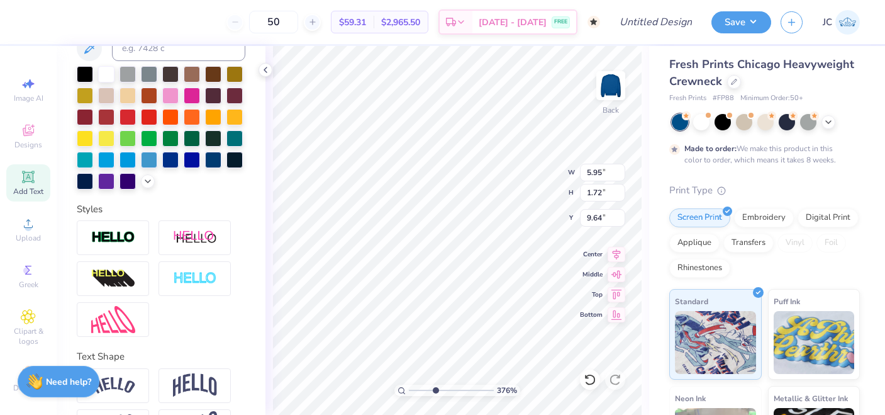
type input "5.03"
type input "1.50"
type input "9.63"
type textarea "I"
drag, startPoint x: 435, startPoint y: 393, endPoint x: 417, endPoint y: 393, distance: 17.6
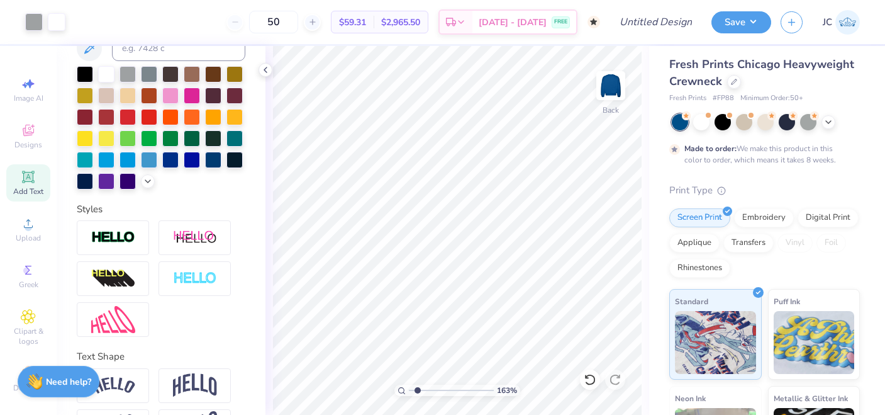
type input "1.63"
click at [417, 393] on input "range" at bounding box center [451, 389] width 85 height 11
type input "3.77"
type input "0.53"
type input "0.88"
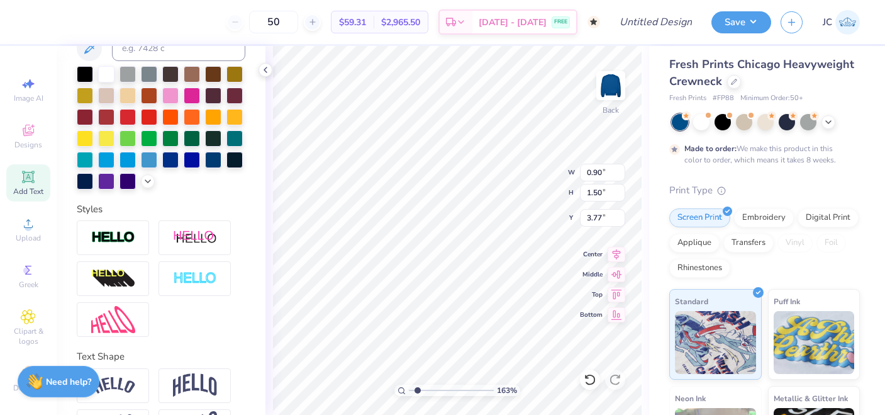
type input "4.39"
type input "0.62"
type input "0.85"
type input "6.69"
type input "7.54"
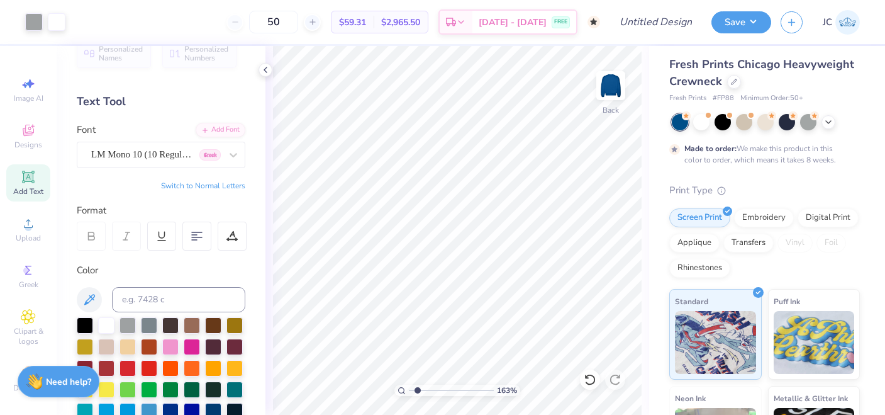
scroll to position [0, 0]
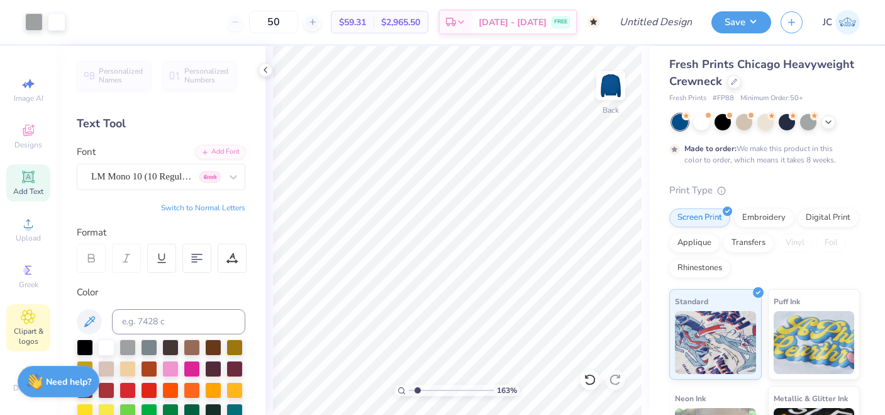
click at [25, 324] on div "Clipart & logos" at bounding box center [28, 327] width 44 height 47
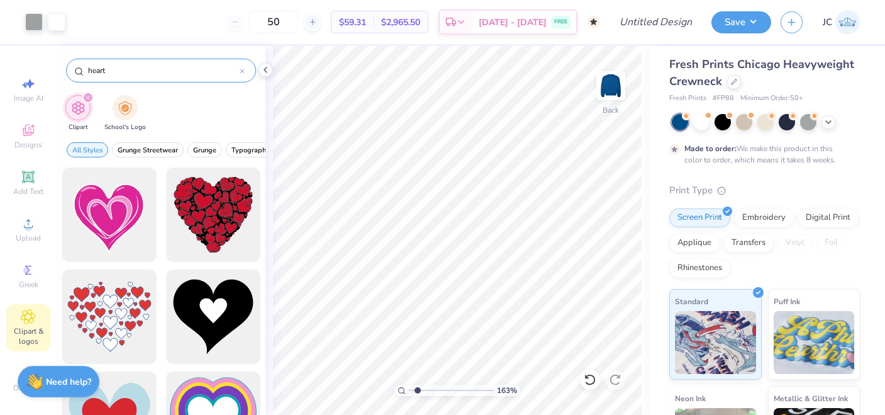
click at [243, 71] on icon at bounding box center [242, 71] width 5 height 5
type input "moon"
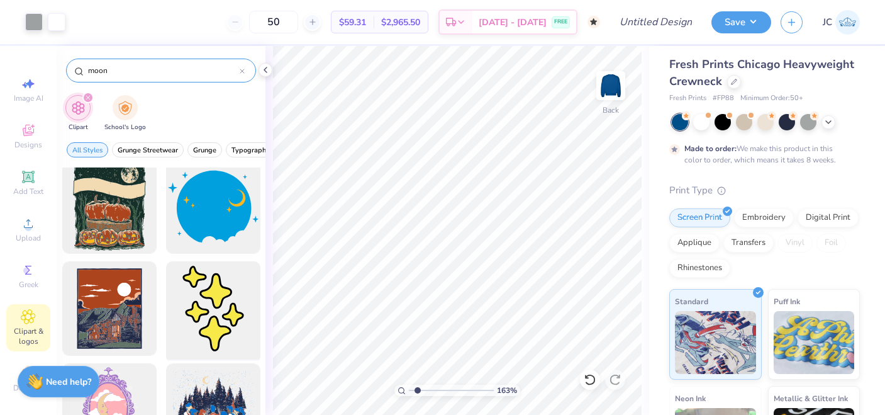
scroll to position [2760, 0]
click at [210, 299] on div at bounding box center [213, 309] width 104 height 104
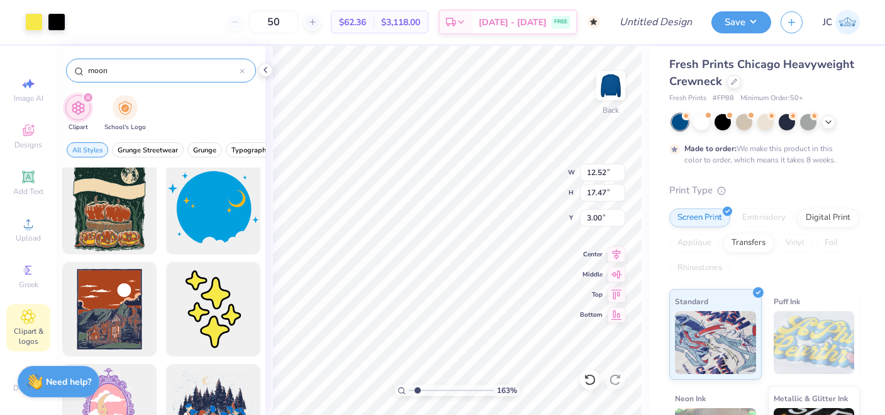
type input "1.31"
type input "3.73"
type input "5.20"
type input "5.30"
type input "2.28"
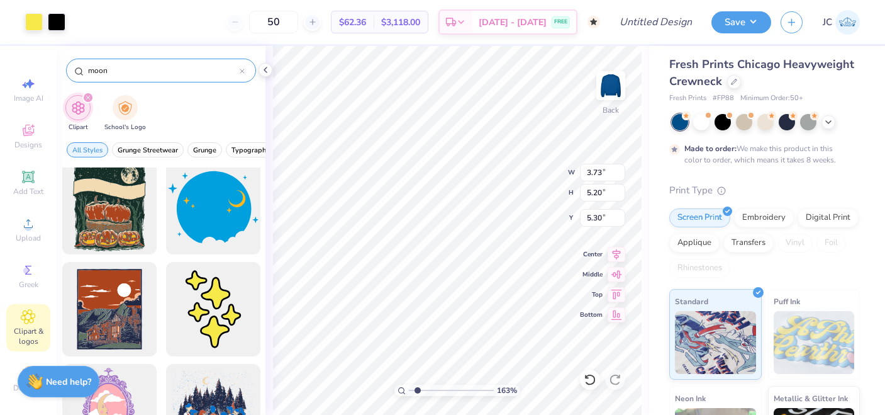
type input "2.05"
type input "5.27"
click at [29, 16] on div at bounding box center [34, 21] width 18 height 18
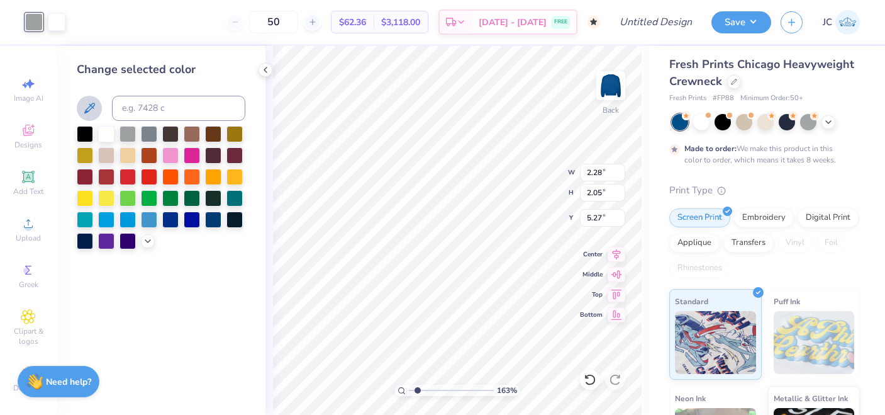
click at [92, 109] on icon at bounding box center [89, 108] width 15 height 15
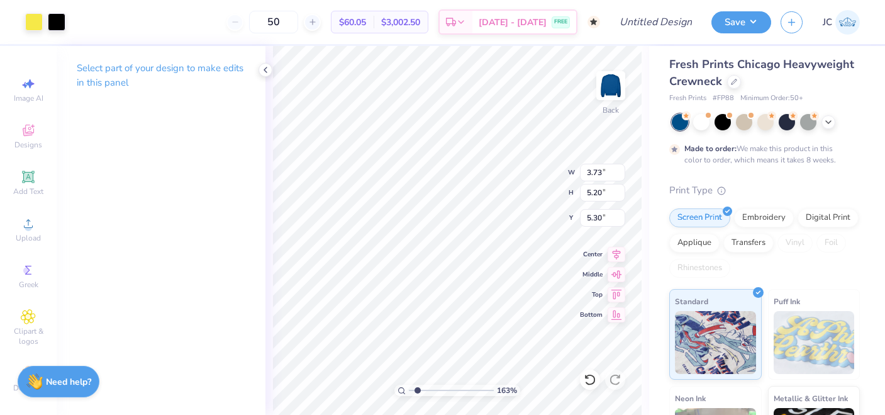
type input "1.57"
type input "2.19"
type input "8.31"
click at [35, 24] on div at bounding box center [34, 21] width 18 height 18
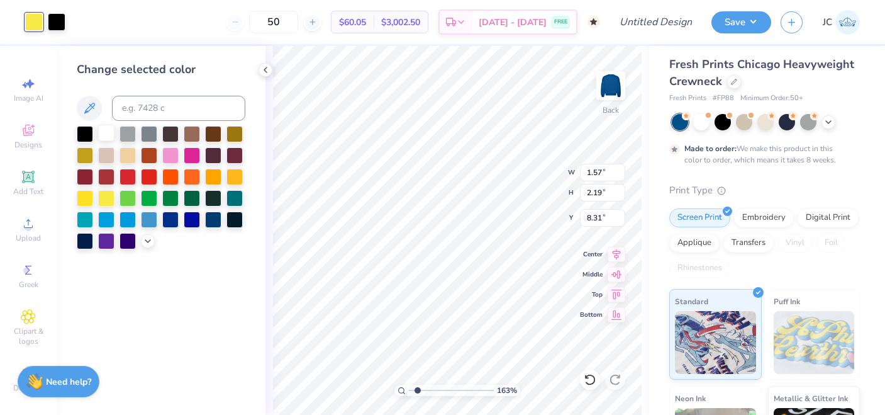
click at [103, 137] on div at bounding box center [106, 133] width 16 height 16
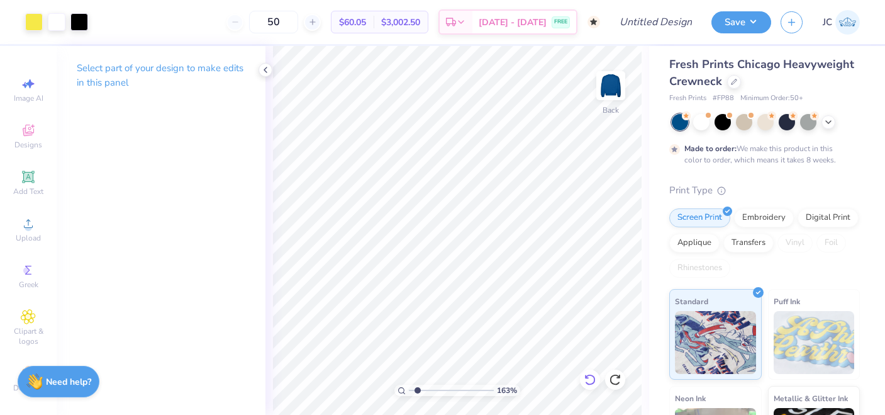
click at [583, 374] on div at bounding box center [590, 379] width 20 height 20
click at [59, 21] on div at bounding box center [57, 21] width 18 height 18
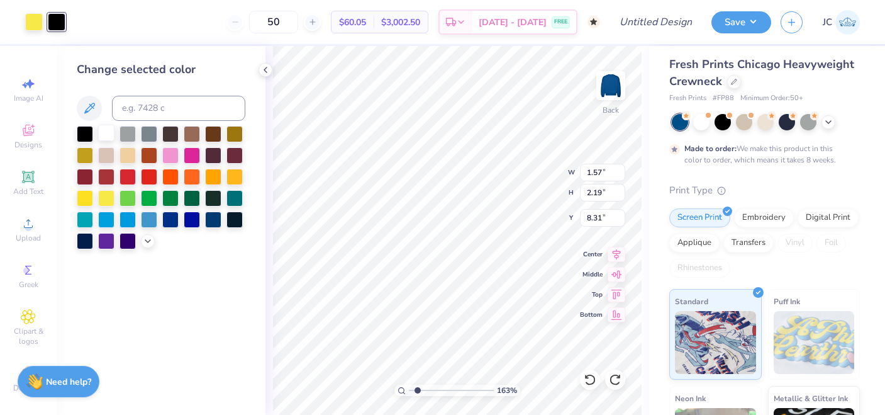
click at [104, 131] on div at bounding box center [106, 133] width 16 height 16
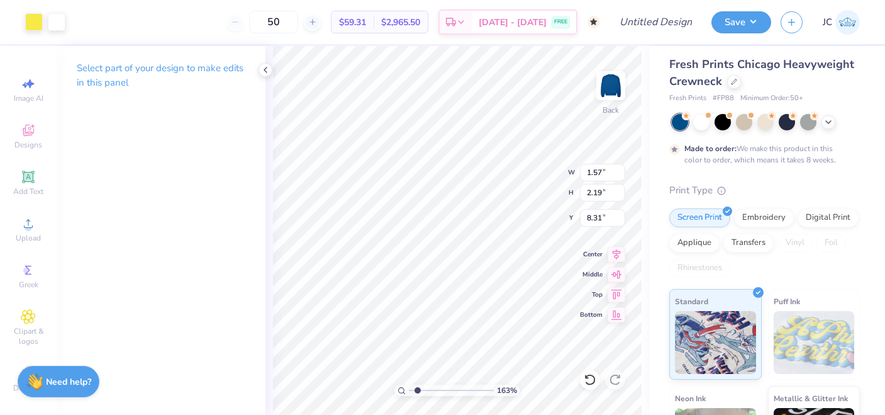
type input "3.74"
type input "1.12"
type input "1.56"
type input "4.37"
type input "1.38"
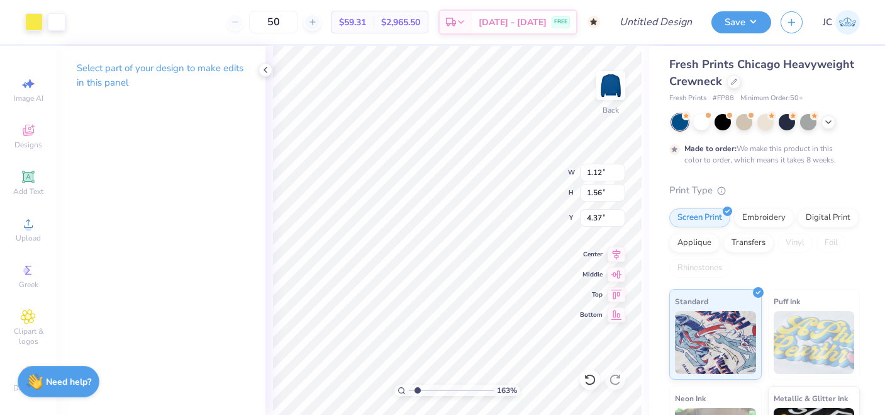
type input "1.12"
type input "4.27"
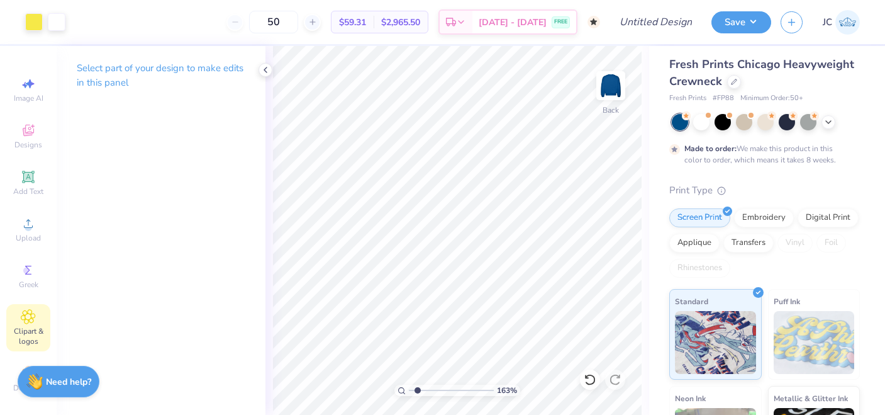
click at [29, 327] on span "Clipart & logos" at bounding box center [28, 336] width 44 height 20
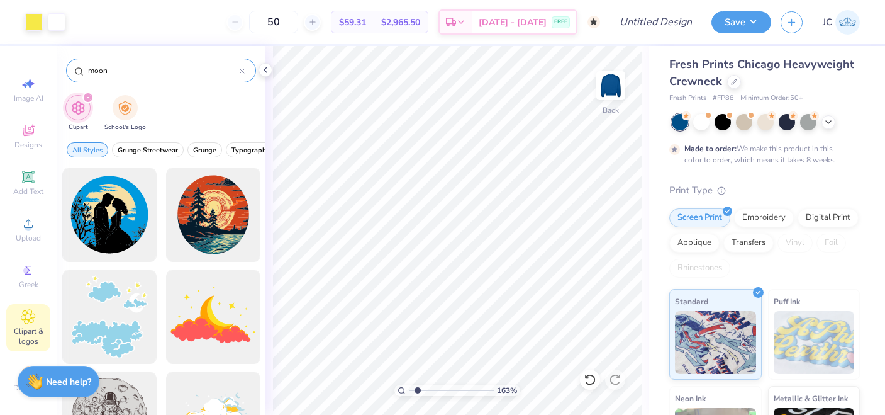
drag, startPoint x: 125, startPoint y: 66, endPoint x: 78, endPoint y: 67, distance: 46.6
click at [78, 67] on div "moon" at bounding box center [161, 71] width 190 height 24
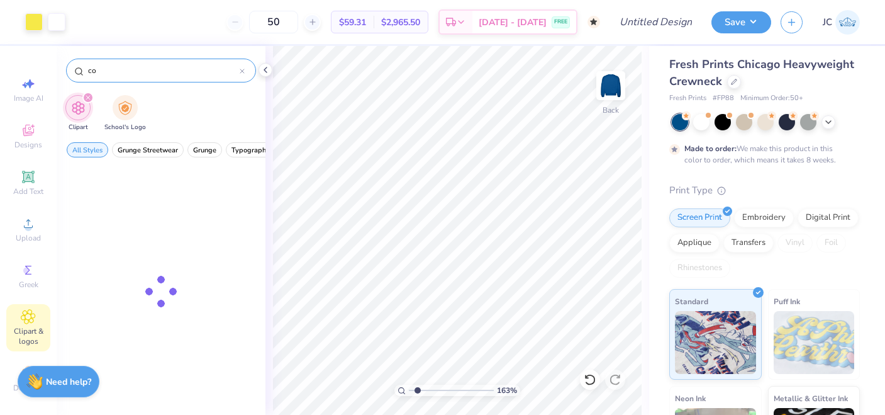
type input "c"
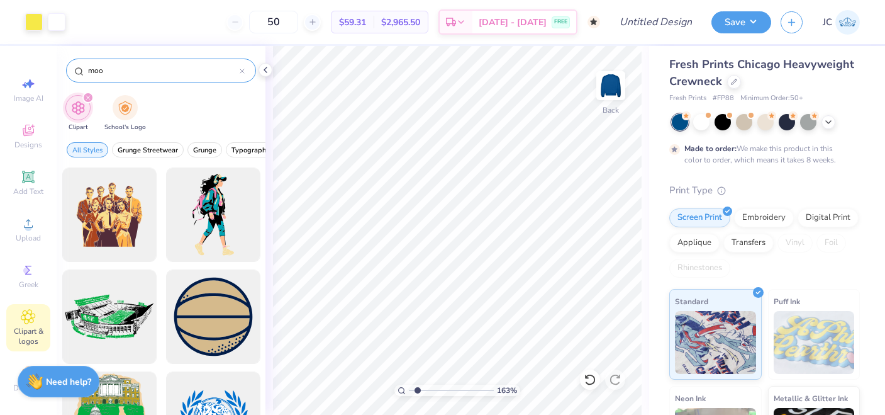
type input "moon"
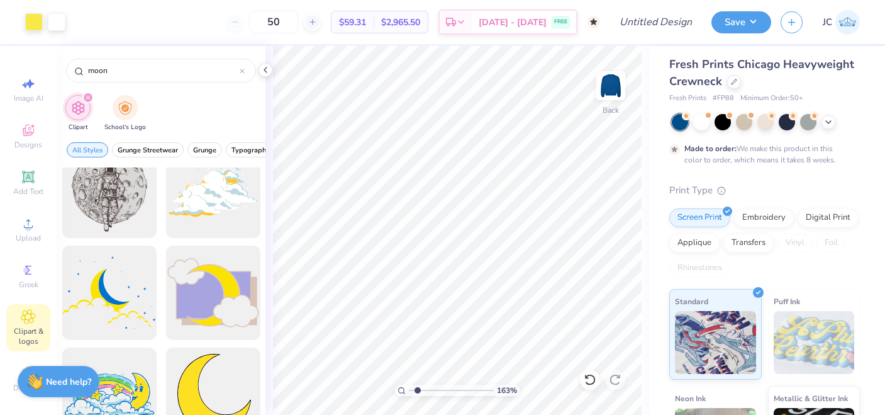
scroll to position [291, 0]
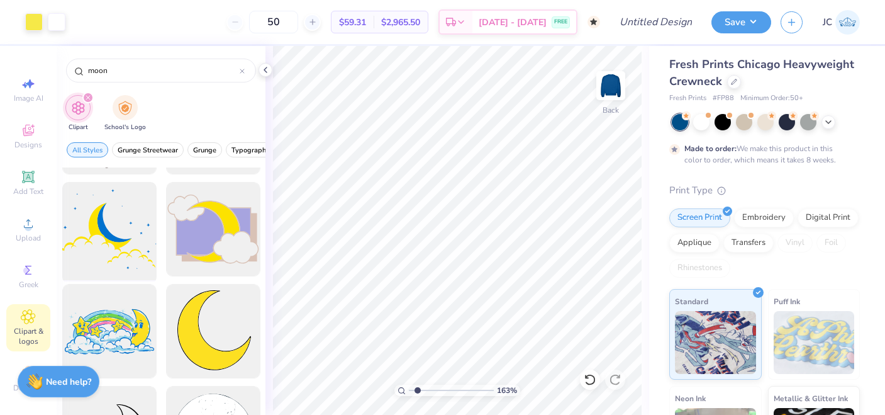
click at [135, 249] on div at bounding box center [109, 229] width 104 height 104
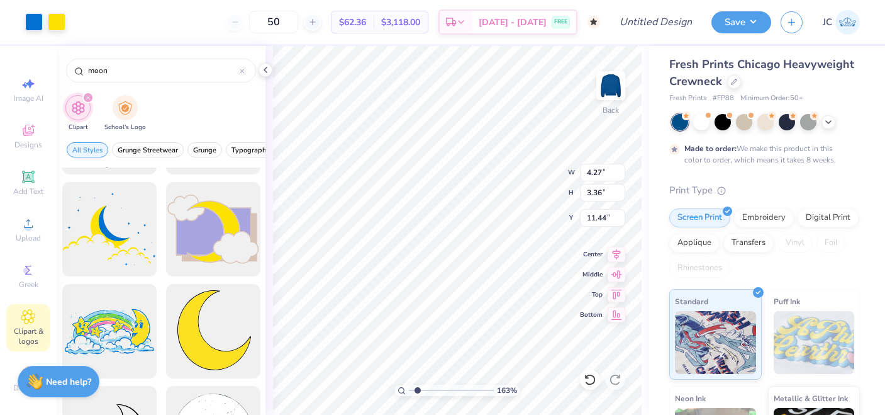
type input "4.27"
type input "3.36"
type input "5.86"
click at [33, 20] on div at bounding box center [34, 21] width 18 height 18
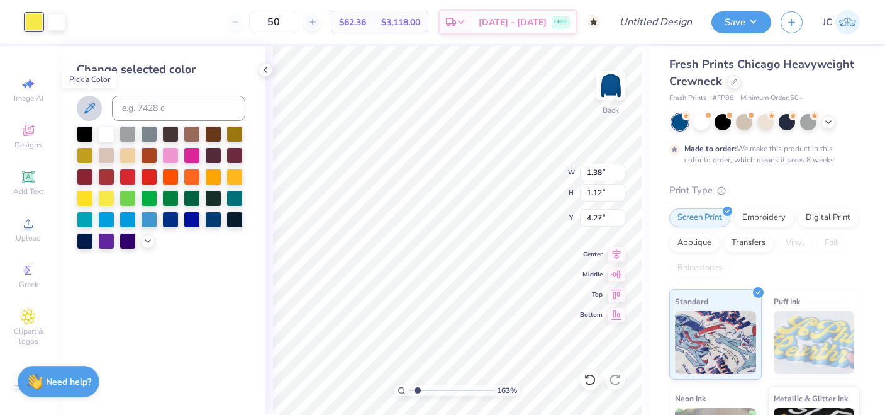
click at [94, 105] on icon at bounding box center [89, 108] width 11 height 11
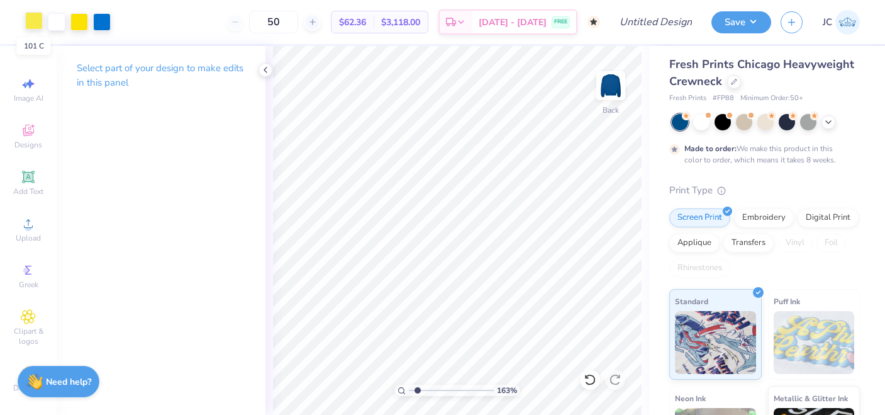
click at [37, 23] on div at bounding box center [34, 21] width 18 height 18
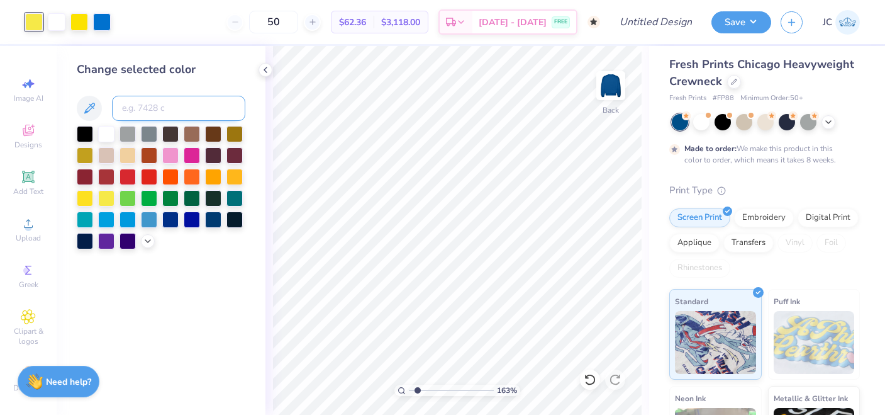
click at [162, 113] on input at bounding box center [178, 108] width 133 height 25
type input "102"
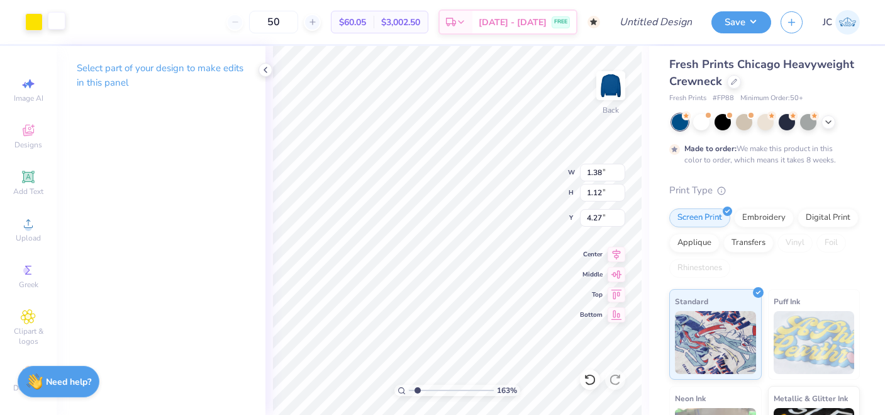
click at [59, 30] on div at bounding box center [57, 21] width 18 height 18
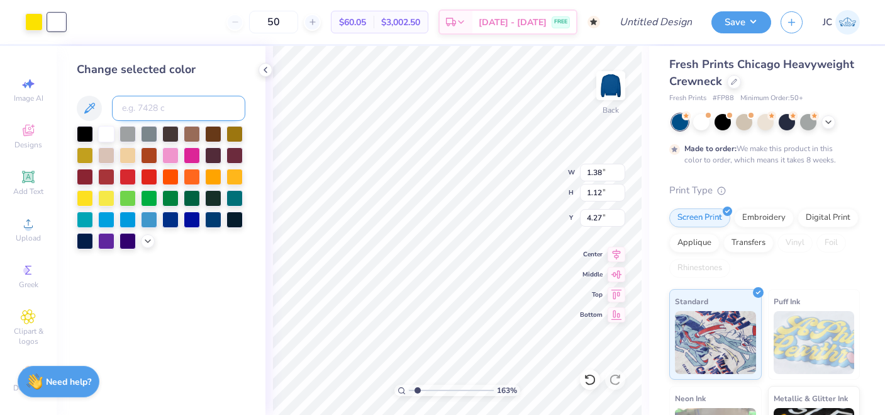
click at [130, 117] on input at bounding box center [178, 108] width 133 height 25
type input "285"
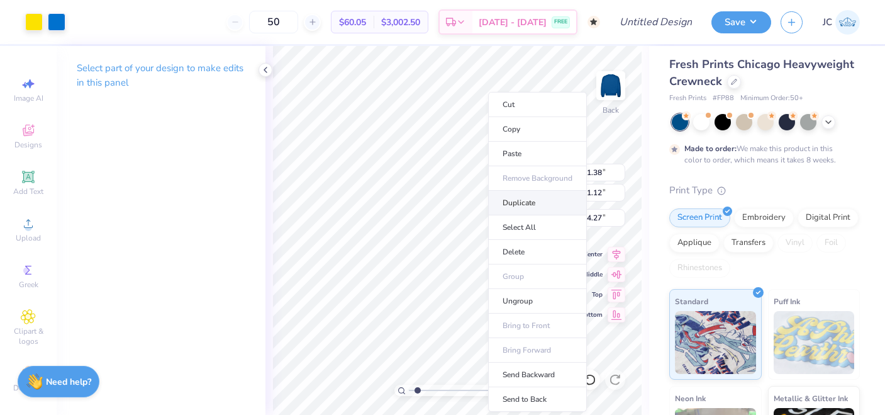
click at [502, 194] on li "Duplicate" at bounding box center [537, 203] width 99 height 25
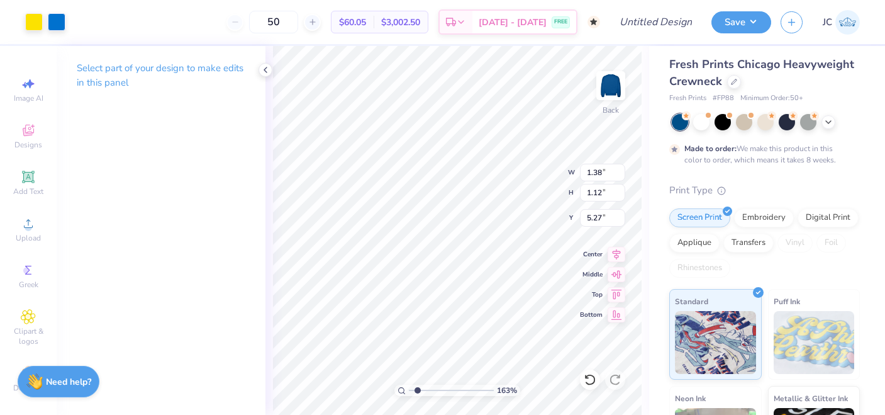
type input "5.39"
type input "0.95"
type input "1.58"
type input "4.83"
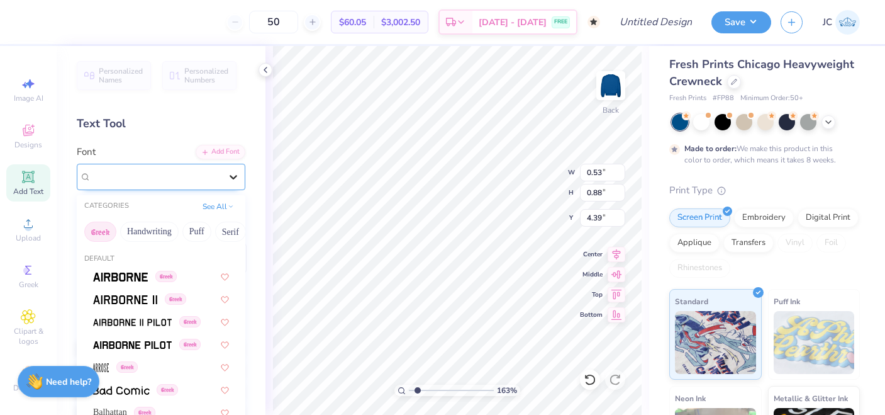
click at [232, 173] on icon at bounding box center [233, 177] width 13 height 13
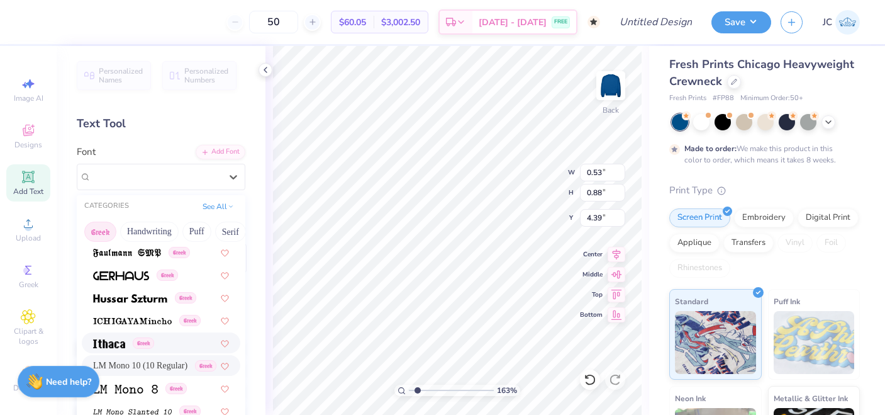
scroll to position [478, 0]
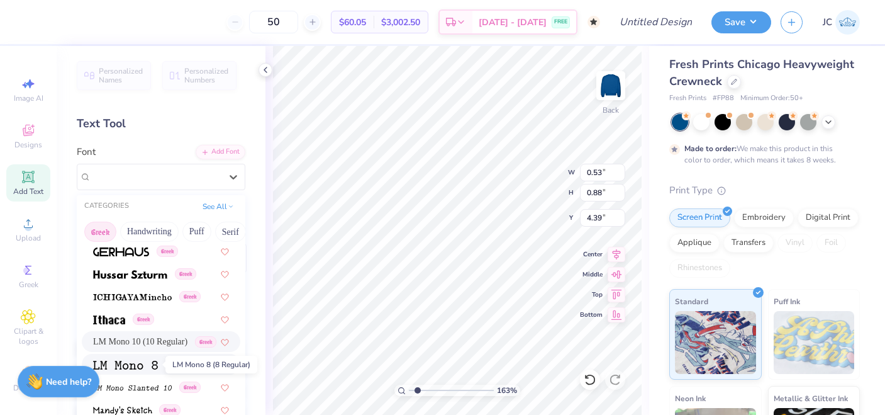
click at [147, 362] on img at bounding box center [125, 365] width 65 height 9
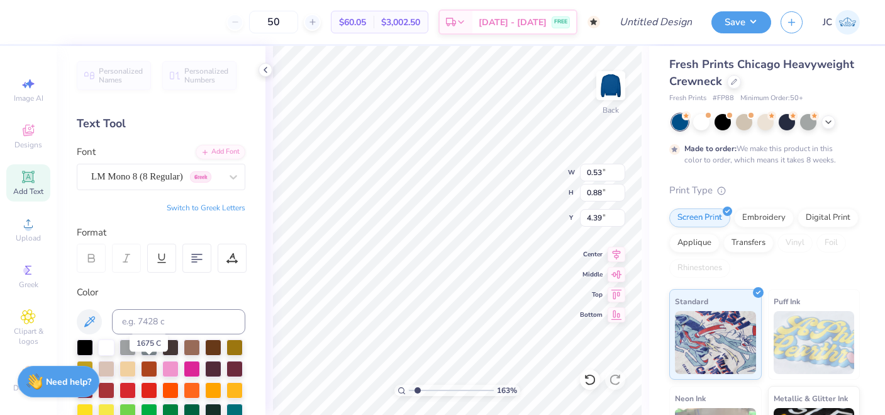
type input "0.54"
type input "0.49"
type input "0.82"
type input "5.04"
drag, startPoint x: 418, startPoint y: 389, endPoint x: 455, endPoint y: 387, distance: 37.2
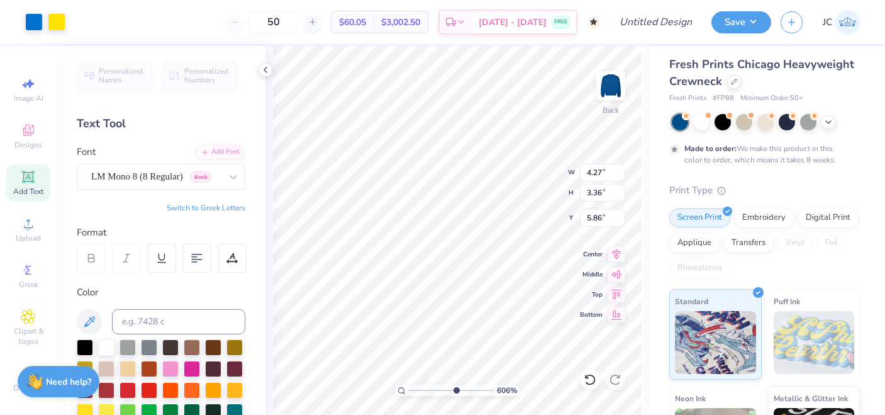
click at [455, 387] on input "range" at bounding box center [451, 389] width 85 height 11
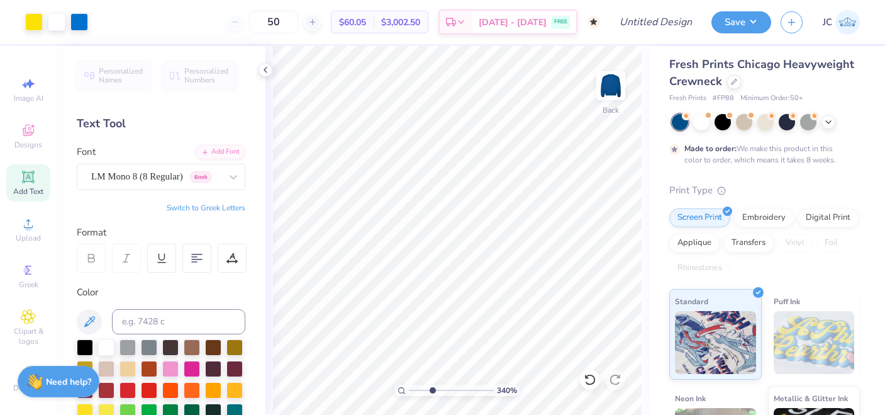
drag, startPoint x: 457, startPoint y: 389, endPoint x: 432, endPoint y: 388, distance: 24.6
click at [432, 388] on input "range" at bounding box center [451, 389] width 85 height 11
drag, startPoint x: 433, startPoint y: 390, endPoint x: 403, endPoint y: 390, distance: 30.8
type input "1"
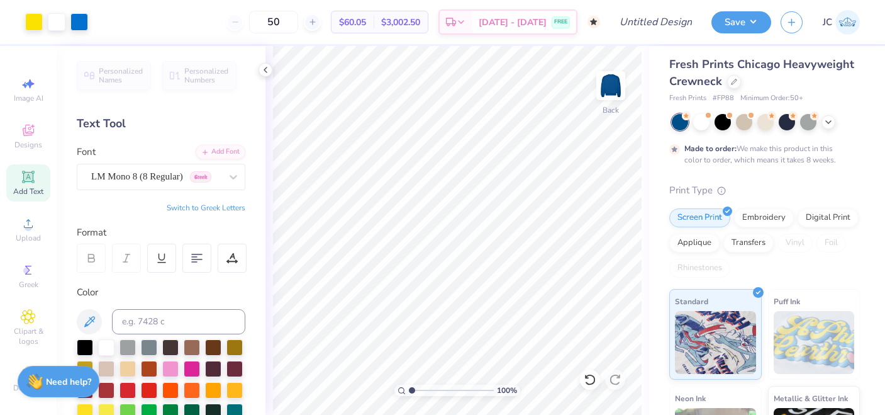
click at [409, 390] on input "range" at bounding box center [451, 389] width 85 height 11
type input "2.61"
type input "1.76"
type input "7.39"
drag, startPoint x: 411, startPoint y: 391, endPoint x: 427, endPoint y: 391, distance: 16.4
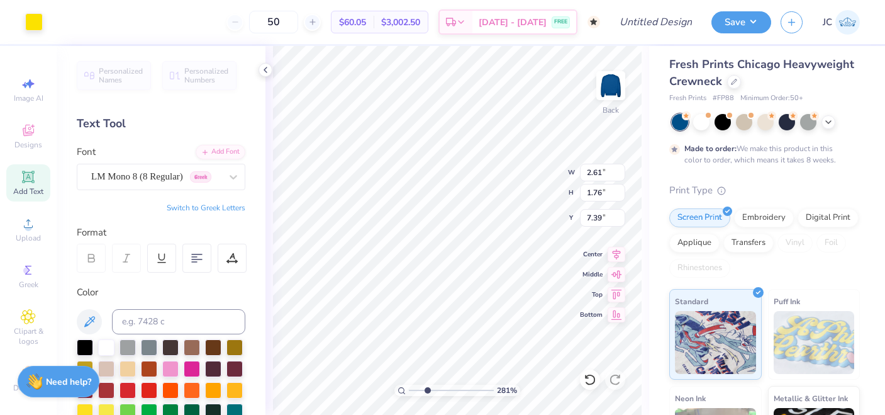
type input "2.81"
click at [427, 391] on input "range" at bounding box center [451, 389] width 85 height 11
type input "1.44"
type input "1.66"
type input "6.43"
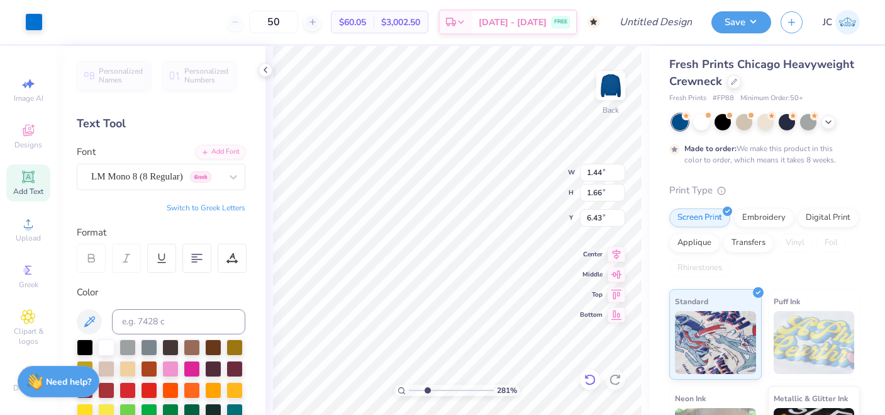
click at [596, 381] on div at bounding box center [590, 379] width 20 height 20
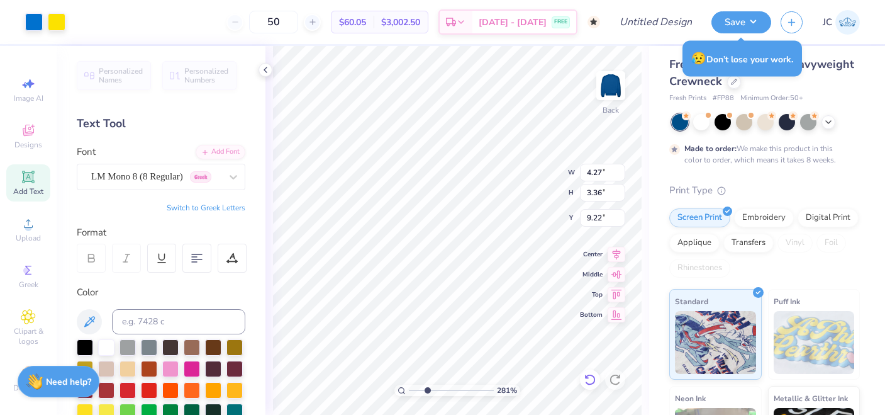
type input "8.72"
type input "2.77"
type input "2.18"
type input "6.02"
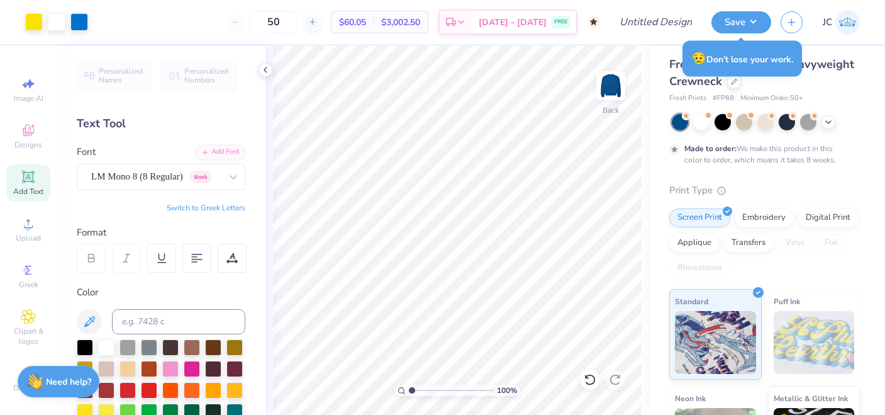
drag, startPoint x: 427, startPoint y: 386, endPoint x: 408, endPoint y: 385, distance: 18.9
click at [409, 385] on input "range" at bounding box center [451, 389] width 85 height 11
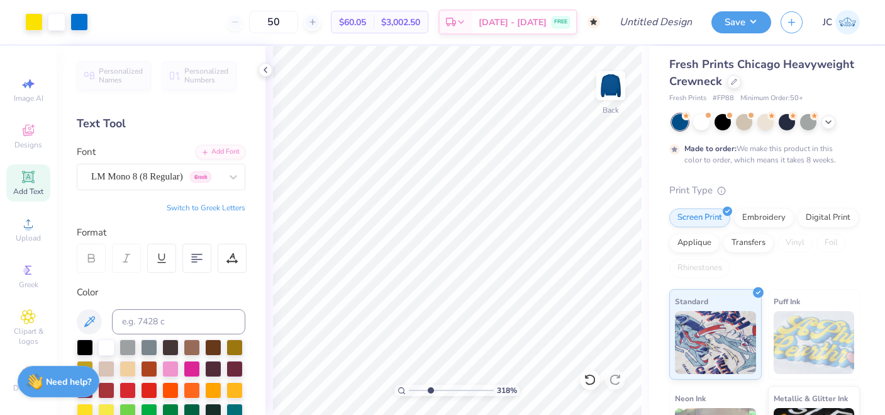
drag, startPoint x: 413, startPoint y: 389, endPoint x: 430, endPoint y: 389, distance: 17.0
click at [430, 389] on input "range" at bounding box center [451, 389] width 85 height 11
click at [433, 393] on input "range" at bounding box center [451, 389] width 85 height 11
drag, startPoint x: 433, startPoint y: 390, endPoint x: 383, endPoint y: 389, distance: 51.0
click at [409, 389] on input "range" at bounding box center [451, 389] width 85 height 11
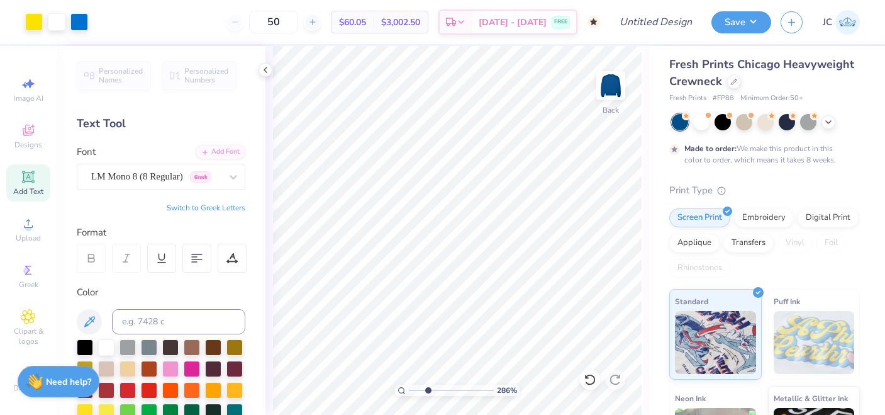
drag, startPoint x: 409, startPoint y: 389, endPoint x: 427, endPoint y: 389, distance: 18.2
type input "2.86"
click at [427, 389] on input "range" at bounding box center [451, 389] width 85 height 11
type input "0.69"
type input "0.96"
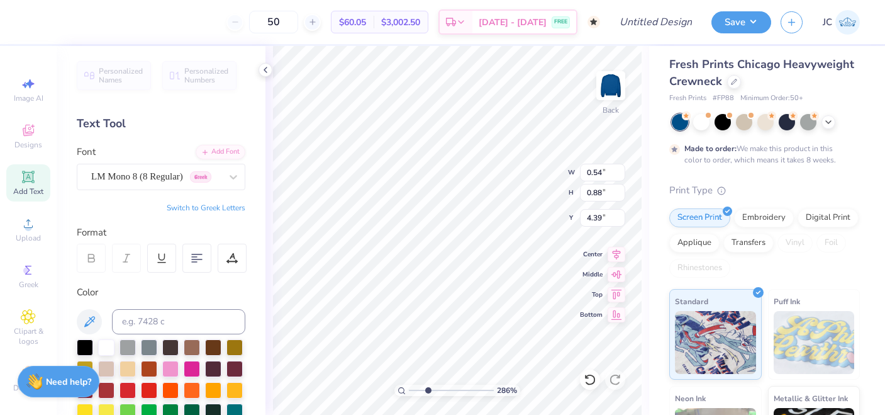
type input "4.36"
click at [411, 384] on div "286 %" at bounding box center [457, 230] width 369 height 369
drag, startPoint x: 428, startPoint y: 389, endPoint x: 401, endPoint y: 389, distance: 27.7
type input "1"
click at [409, 389] on input "range" at bounding box center [451, 389] width 85 height 11
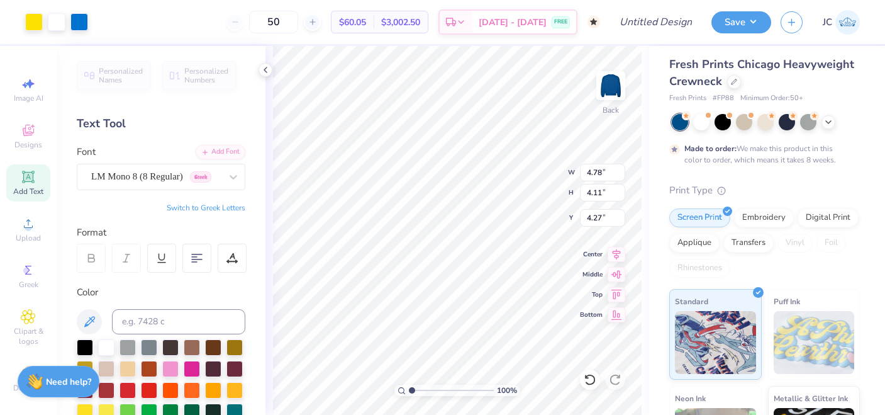
type input "3.06"
type input "2.63"
type input "4.12"
click at [588, 379] on icon at bounding box center [590, 379] width 13 height 13
type input "4.77"
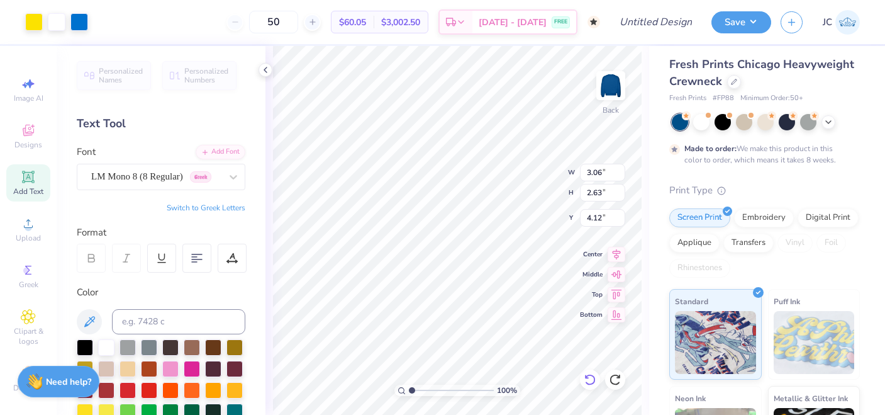
type input "4.58"
drag, startPoint x: 411, startPoint y: 390, endPoint x: 430, endPoint y: 390, distance: 19.5
type input "3.21"
click at [430, 390] on input "range" at bounding box center [451, 389] width 85 height 11
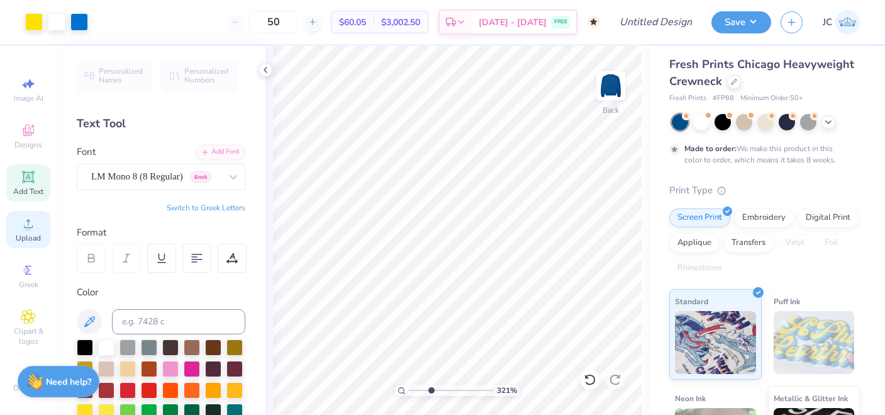
click at [20, 227] on div "Upload" at bounding box center [28, 229] width 44 height 37
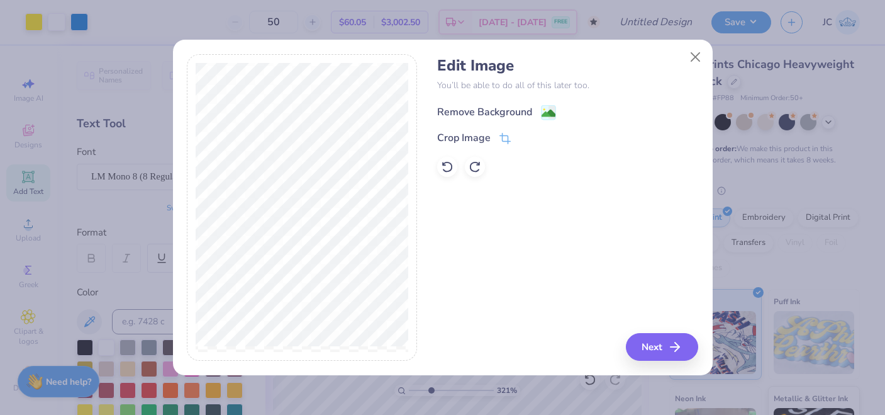
click at [462, 113] on div "Remove Background" at bounding box center [484, 111] width 95 height 15
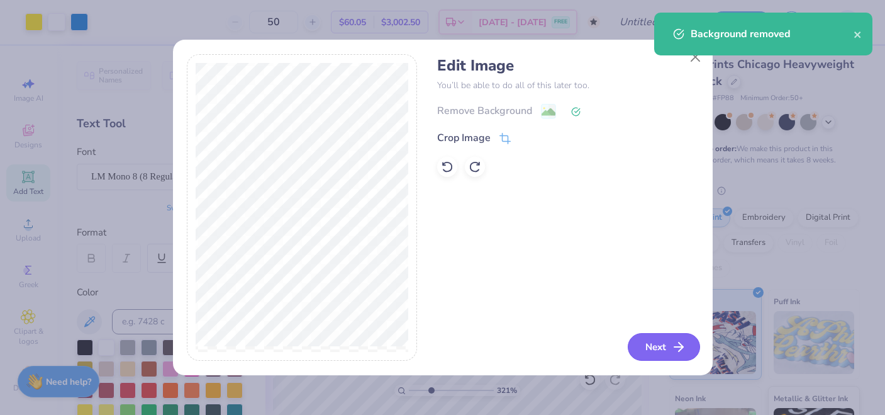
click at [669, 350] on button "Next" at bounding box center [664, 347] width 72 height 28
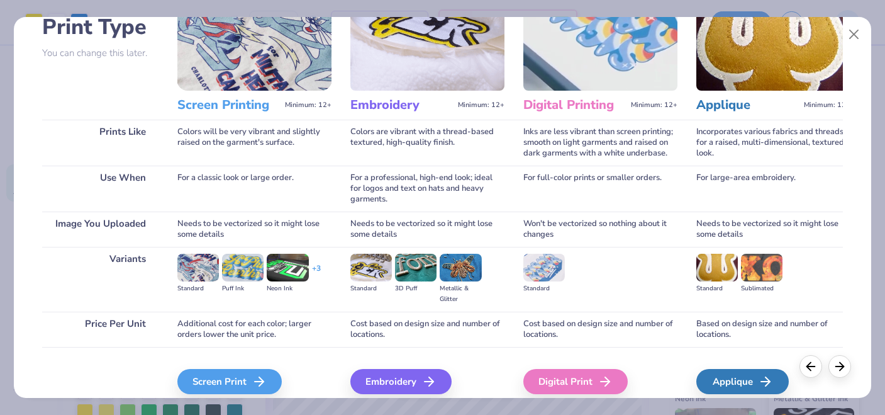
scroll to position [97, 0]
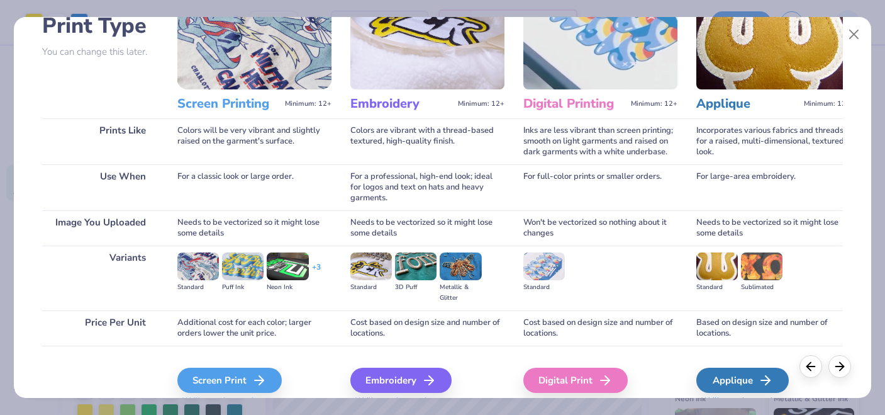
click at [263, 374] on icon at bounding box center [259, 379] width 15 height 15
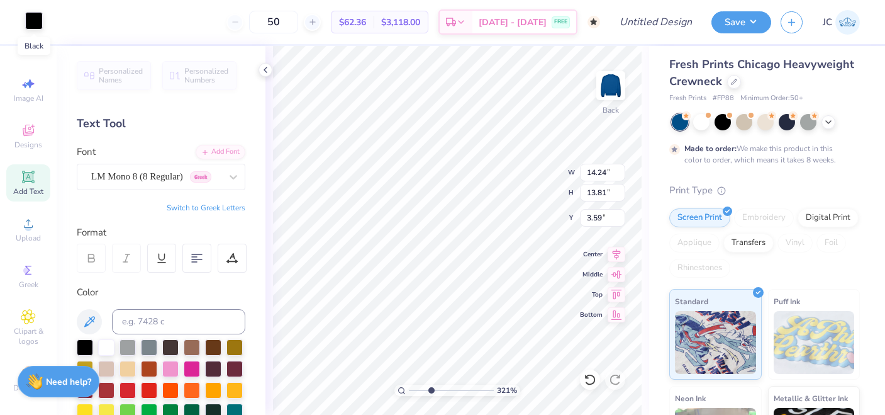
click at [31, 22] on div at bounding box center [34, 21] width 18 height 18
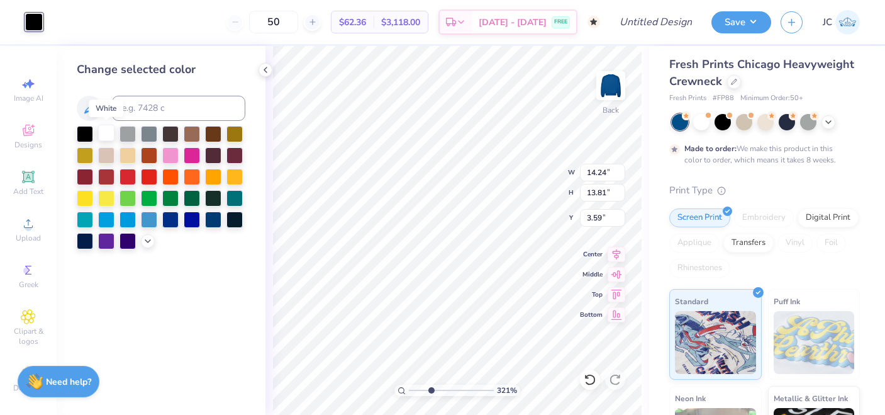
click at [104, 136] on div at bounding box center [106, 133] width 16 height 16
type input "9.78"
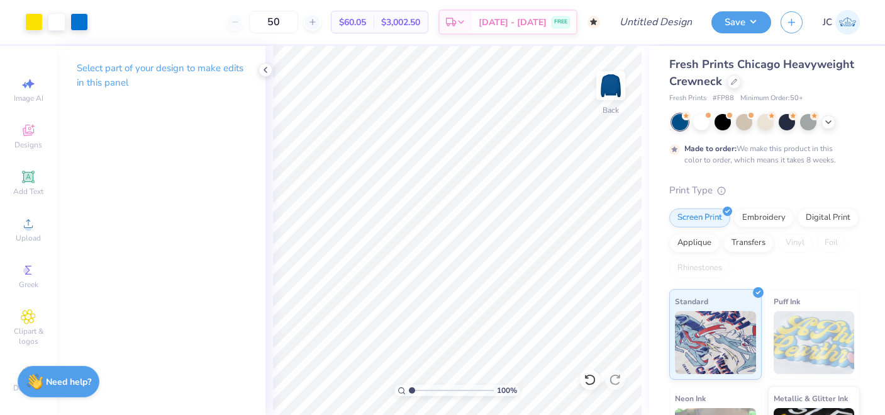
drag, startPoint x: 430, startPoint y: 388, endPoint x: 379, endPoint y: 388, distance: 51.0
click at [409, 388] on input "range" at bounding box center [451, 389] width 85 height 11
drag, startPoint x: 409, startPoint y: 390, endPoint x: 420, endPoint y: 389, distance: 11.3
click at [420, 389] on input "range" at bounding box center [451, 389] width 85 height 11
click at [427, 389] on input "range" at bounding box center [451, 389] width 85 height 11
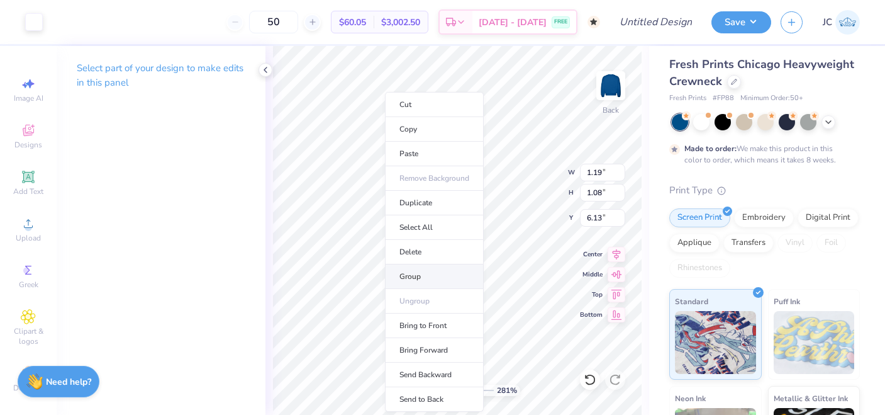
click at [406, 277] on li "Group" at bounding box center [434, 276] width 99 height 25
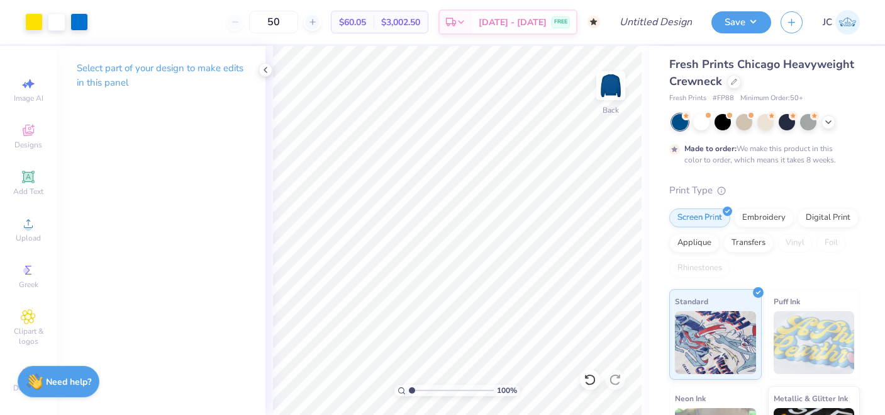
drag, startPoint x: 428, startPoint y: 390, endPoint x: 405, endPoint y: 390, distance: 23.3
click at [409, 390] on input "range" at bounding box center [451, 389] width 85 height 11
drag, startPoint x: 414, startPoint y: 390, endPoint x: 428, endPoint y: 389, distance: 13.9
click at [428, 389] on input "range" at bounding box center [451, 389] width 85 height 11
click at [14, 227] on div "Upload" at bounding box center [28, 229] width 44 height 37
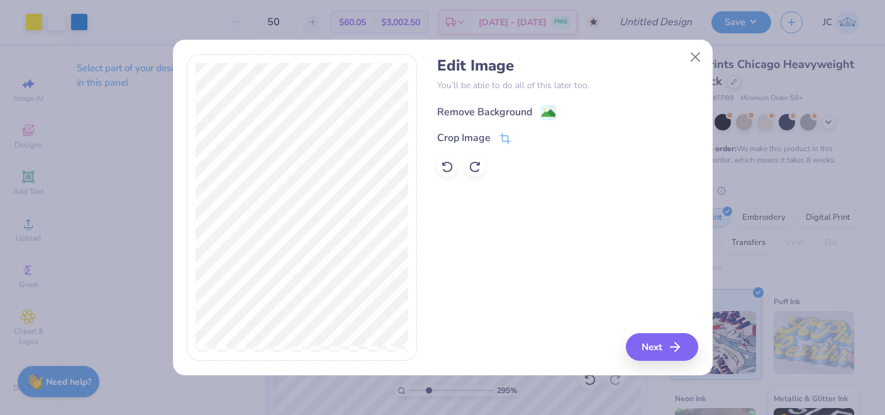
click at [474, 111] on div "Remove Background" at bounding box center [484, 111] width 95 height 15
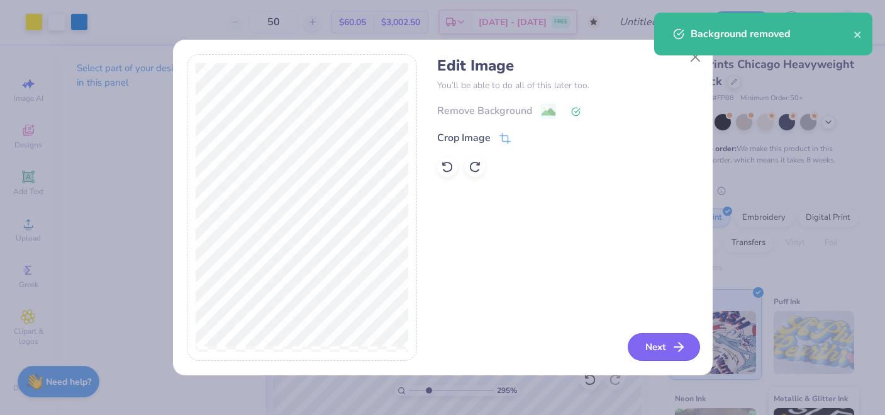
click at [659, 350] on button "Next" at bounding box center [664, 347] width 72 height 28
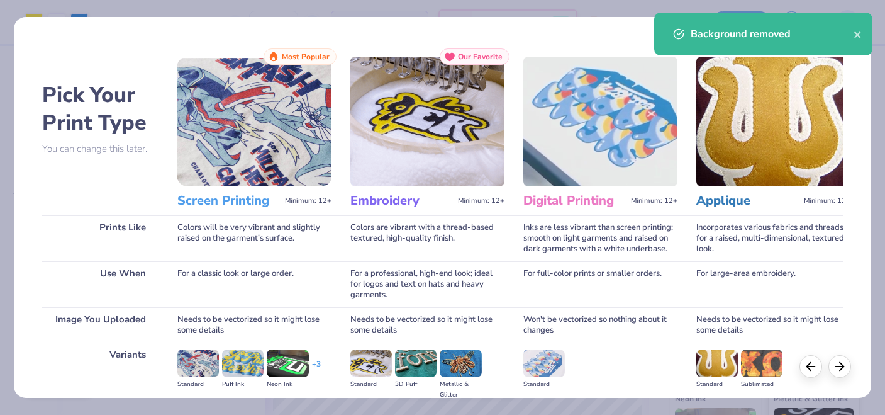
scroll to position [150, 0]
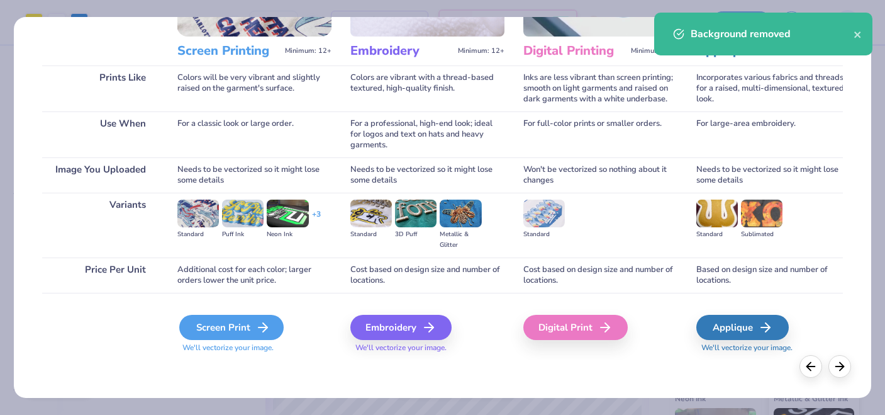
click at [235, 330] on div "Screen Print" at bounding box center [231, 327] width 104 height 25
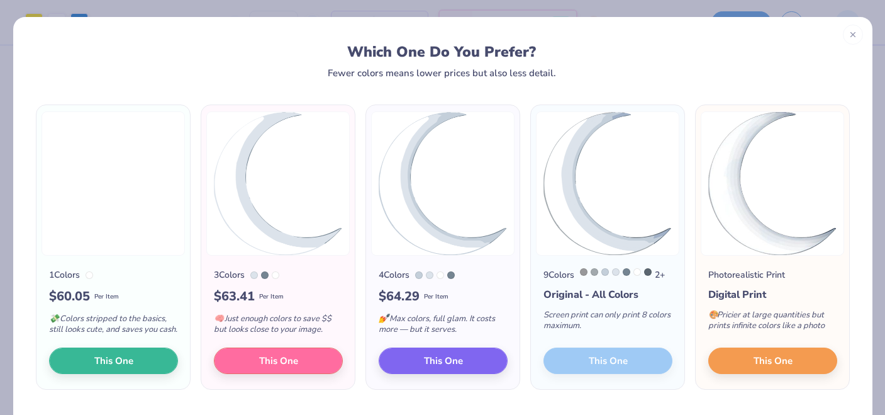
scroll to position [7, 0]
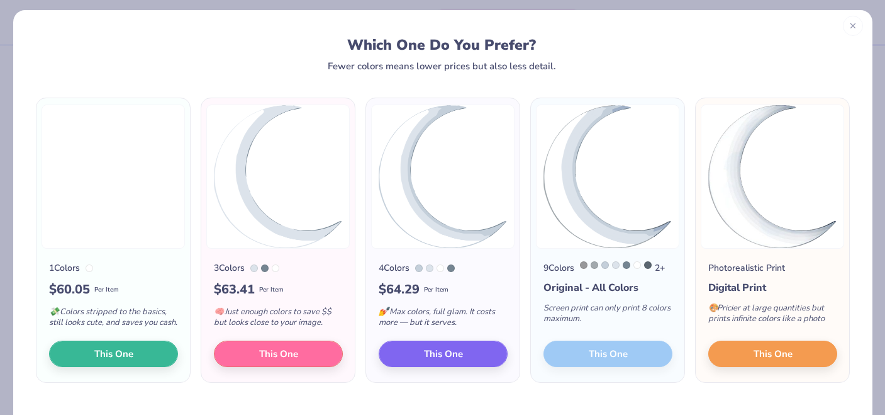
click at [850, 28] on icon at bounding box center [853, 25] width 9 height 9
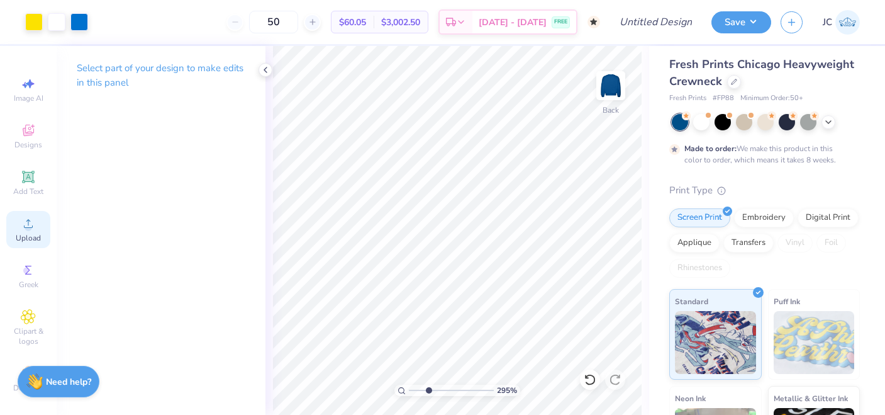
click at [21, 230] on icon at bounding box center [28, 223] width 15 height 15
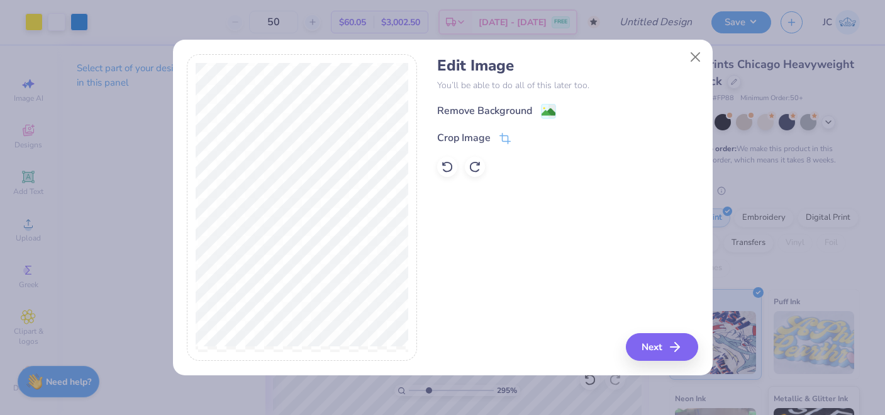
click at [495, 99] on div "Edit Image You’ll be able to do all of this later too. Remove Background Crop I…" at bounding box center [567, 117] width 261 height 120
click at [496, 110] on div "Remove Background" at bounding box center [484, 111] width 95 height 15
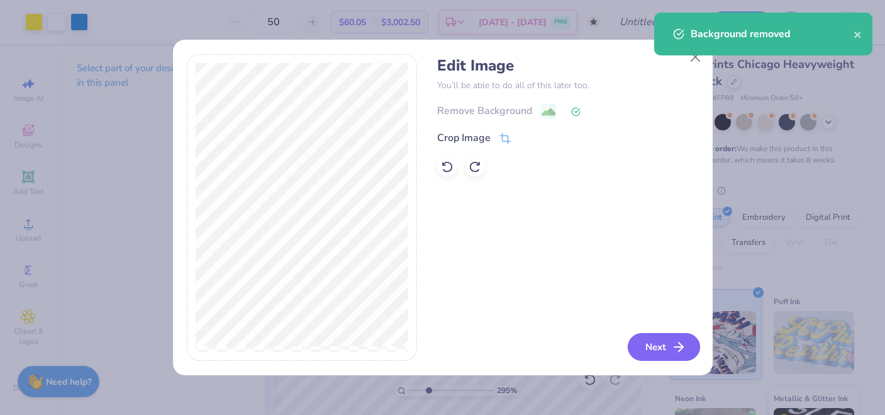
click at [673, 347] on icon "button" at bounding box center [678, 346] width 15 height 15
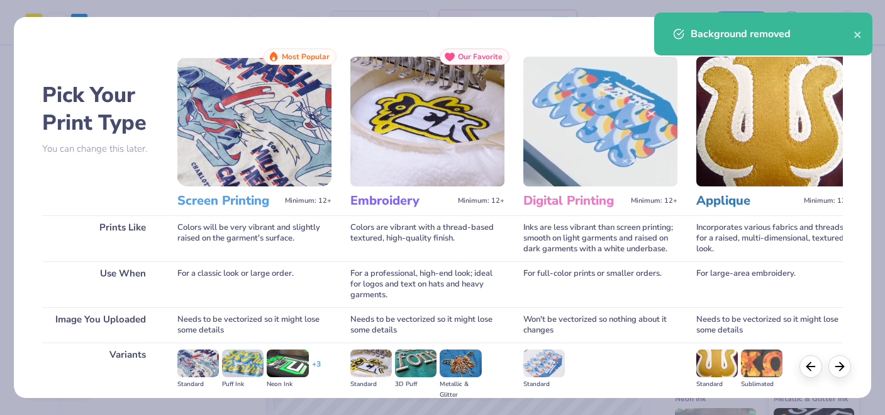
scroll to position [150, 0]
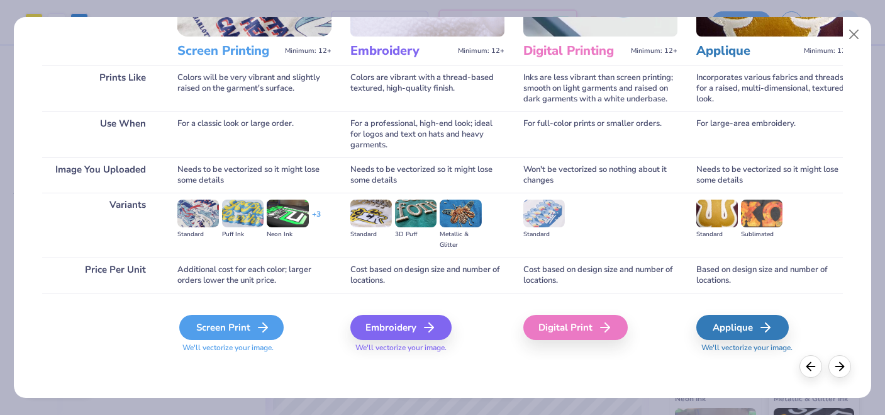
click at [213, 334] on div "Screen Print" at bounding box center [231, 327] width 104 height 25
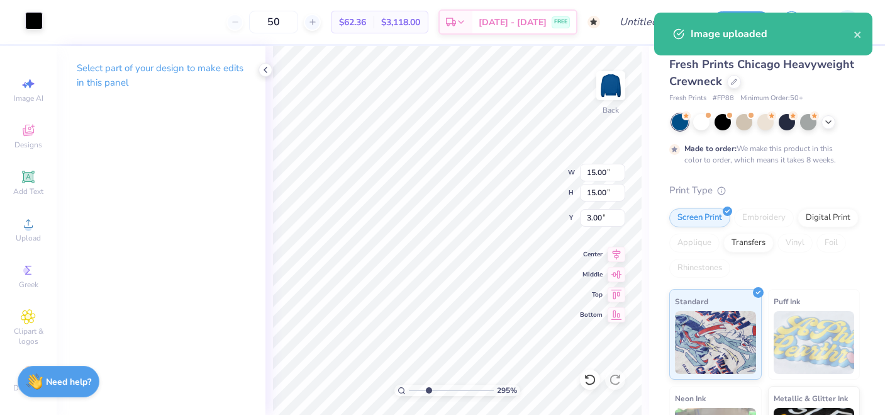
click at [32, 27] on div at bounding box center [34, 21] width 18 height 18
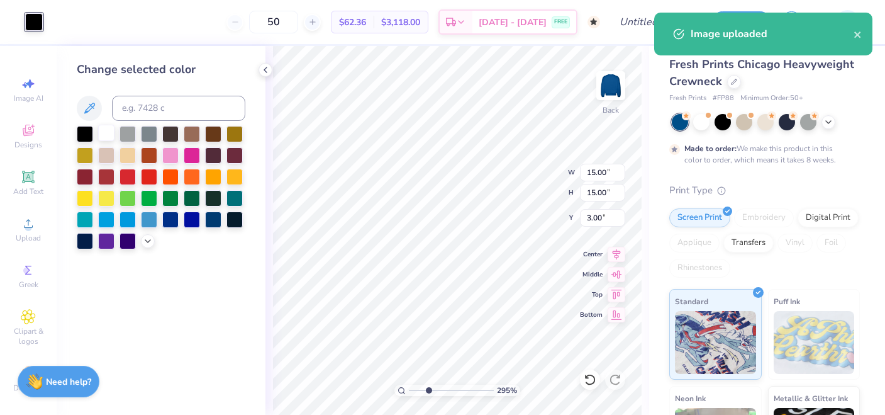
click at [108, 131] on div at bounding box center [106, 133] width 16 height 16
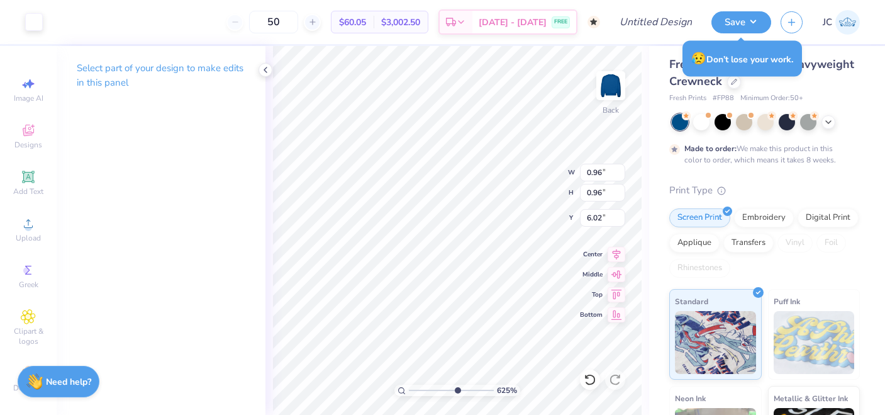
drag, startPoint x: 429, startPoint y: 390, endPoint x: 456, endPoint y: 390, distance: 27.1
click at [456, 390] on input "range" at bounding box center [451, 389] width 85 height 11
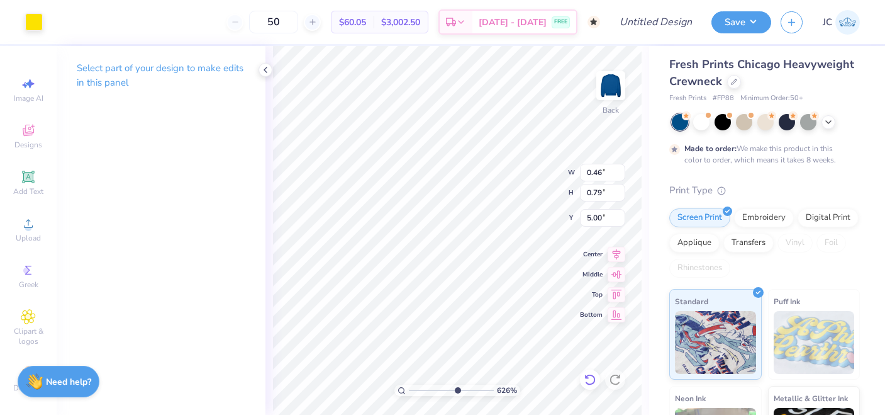
click at [593, 387] on div at bounding box center [590, 379] width 20 height 20
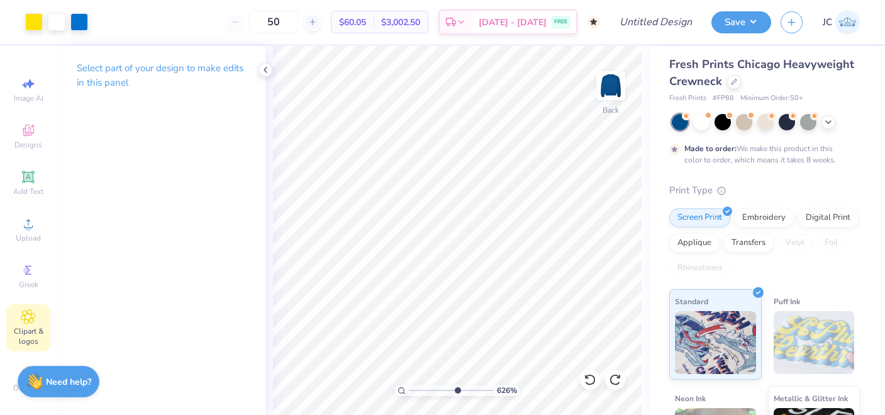
click at [35, 320] on icon at bounding box center [28, 316] width 14 height 15
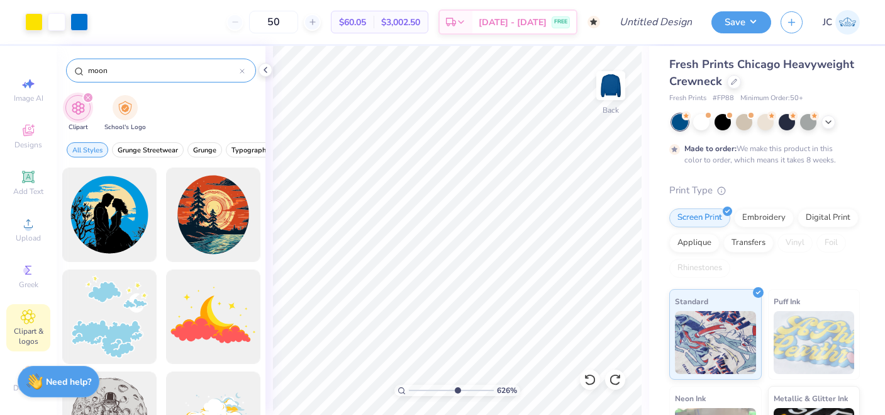
drag, startPoint x: 126, startPoint y: 77, endPoint x: 76, endPoint y: 77, distance: 50.3
click at [76, 77] on div "moon" at bounding box center [161, 71] width 190 height 24
drag, startPoint x: 123, startPoint y: 76, endPoint x: 22, endPoint y: 76, distance: 101.3
click at [22, 76] on div "Art colors 50 $60.05 Per Item $3,002.50 Total Est. Delivery [DATE] - [DATE] FRE…" at bounding box center [442, 207] width 885 height 415
drag, startPoint x: 116, startPoint y: 69, endPoint x: 38, endPoint y: 69, distance: 78.6
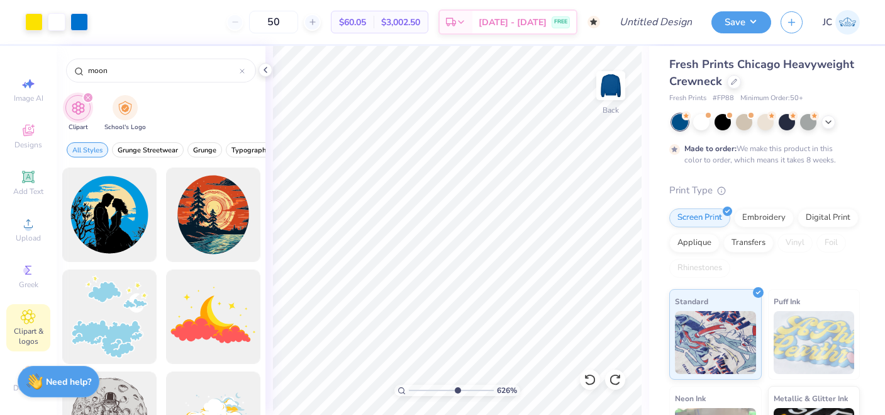
click at [38, 69] on div "Art colors 50 $60.05 Per Item $3,002.50 Total Est. Delivery [DATE] - [DATE] FRE…" at bounding box center [442, 207] width 885 height 415
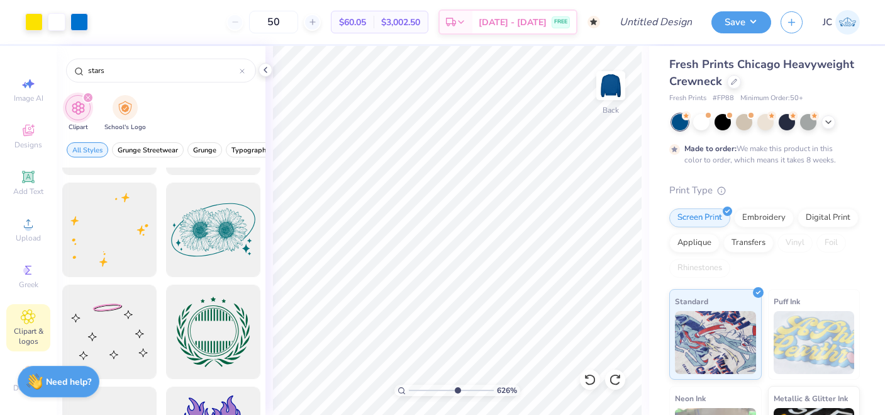
scroll to position [4557, 0]
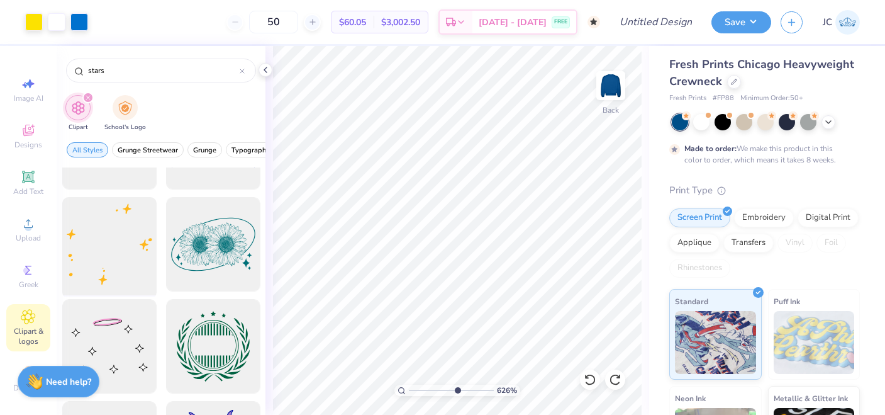
click at [128, 237] on div at bounding box center [109, 245] width 104 height 104
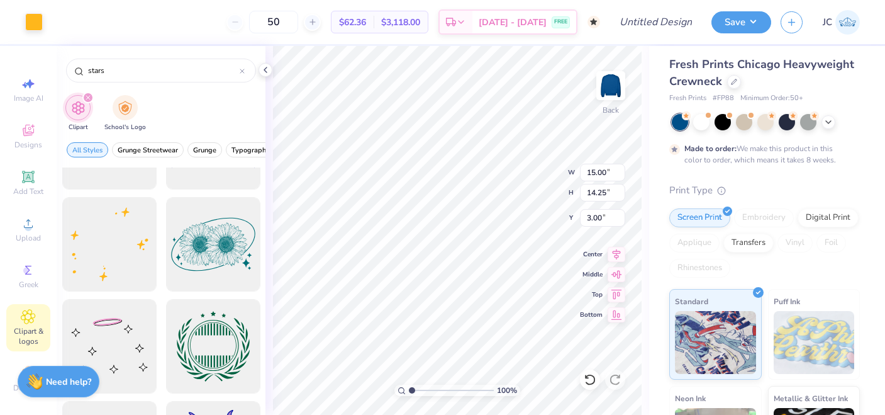
drag, startPoint x: 457, startPoint y: 389, endPoint x: 366, endPoint y: 389, distance: 91.9
click at [409, 389] on input "range" at bounding box center [451, 389] width 85 height 11
drag, startPoint x: 415, startPoint y: 389, endPoint x: 469, endPoint y: 388, distance: 54.1
click at [469, 388] on input "range" at bounding box center [451, 389] width 85 height 11
click at [31, 25] on div at bounding box center [34, 21] width 18 height 18
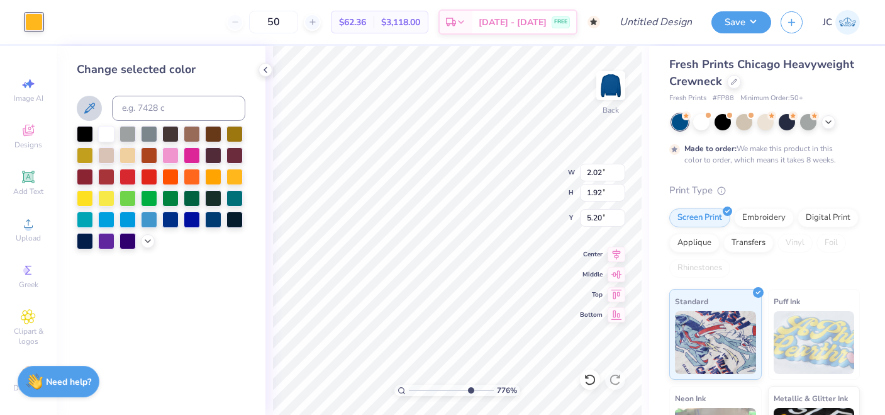
click at [93, 106] on icon at bounding box center [89, 108] width 11 height 11
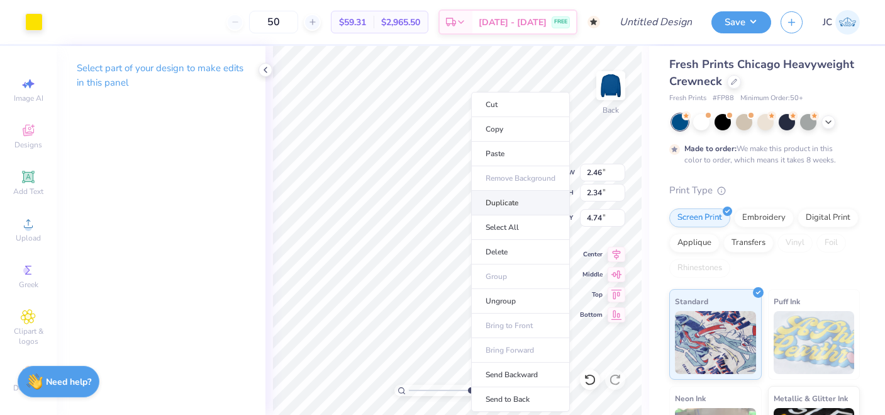
click at [497, 202] on li "Duplicate" at bounding box center [520, 203] width 99 height 25
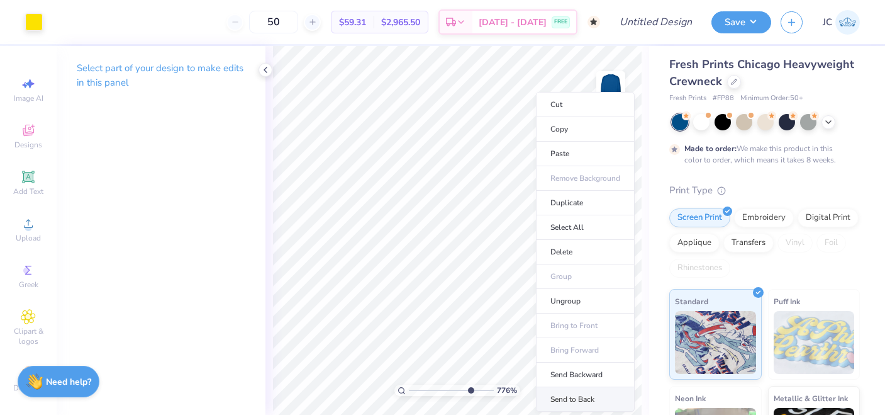
click at [571, 399] on li "Send to Back" at bounding box center [585, 399] width 99 height 25
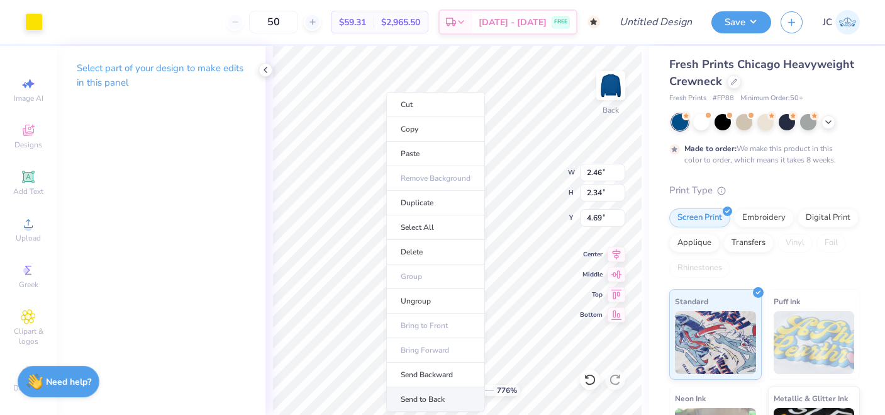
click at [432, 402] on li "Send to Back" at bounding box center [435, 399] width 99 height 25
